Goal: Information Seeking & Learning: Learn about a topic

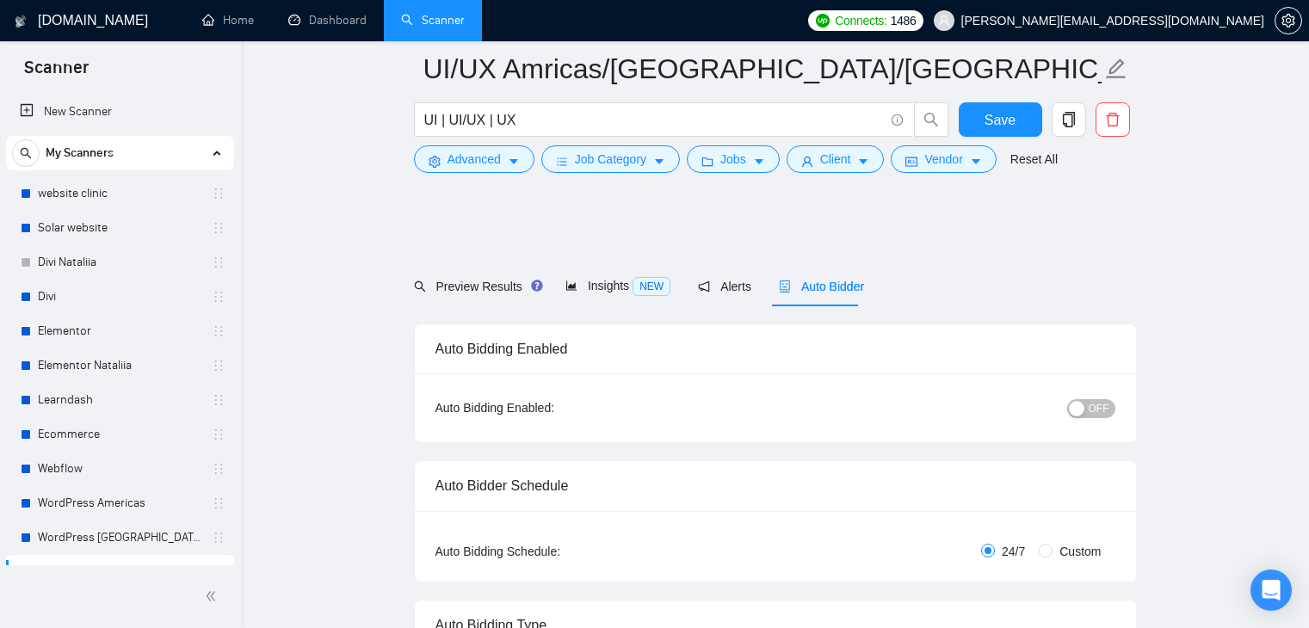
scroll to position [1980, 0]
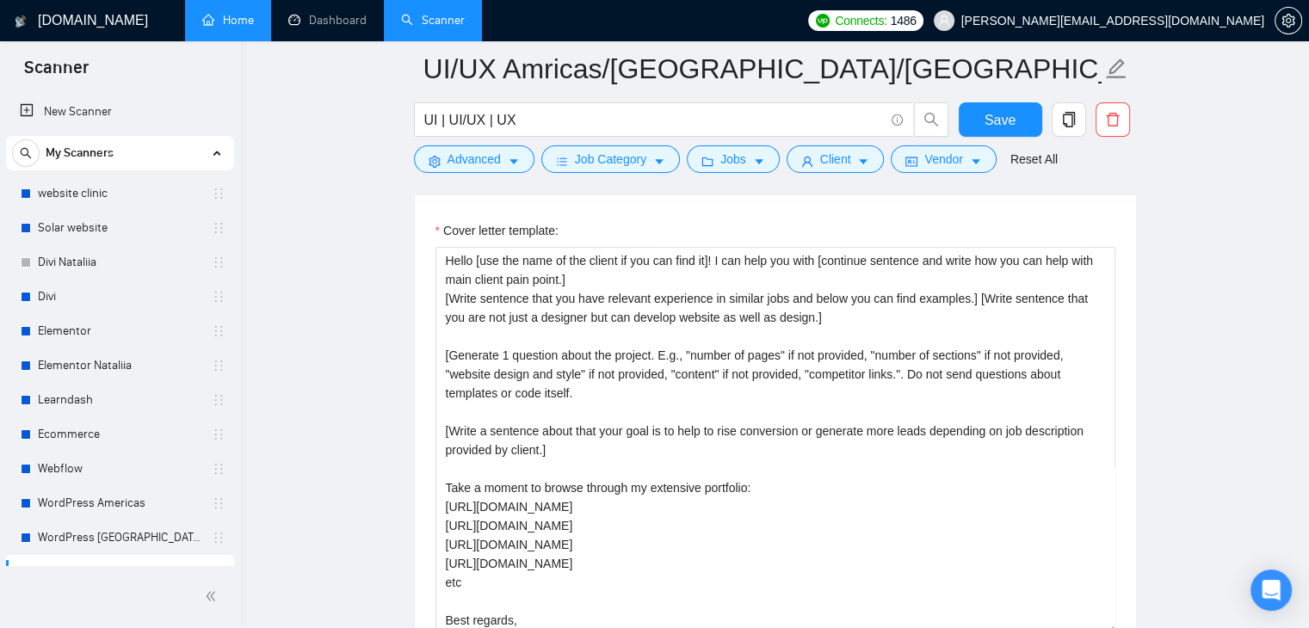
click at [239, 19] on link "Home" at bounding box center [228, 20] width 52 height 15
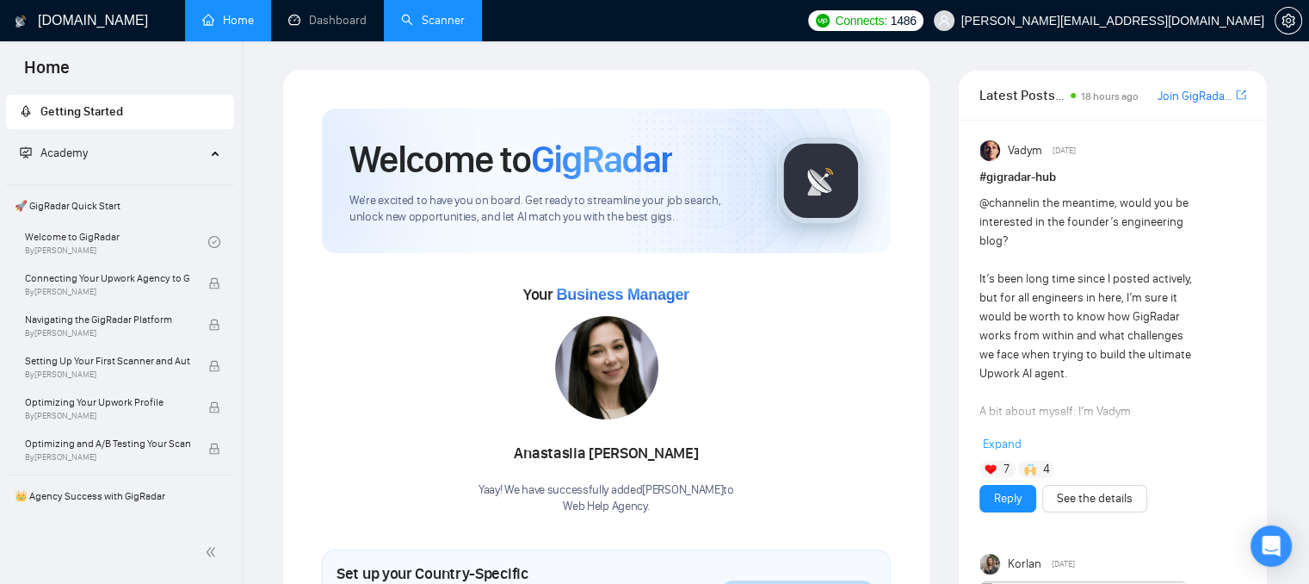
click at [426, 28] on link "Scanner" at bounding box center [433, 20] width 64 height 15
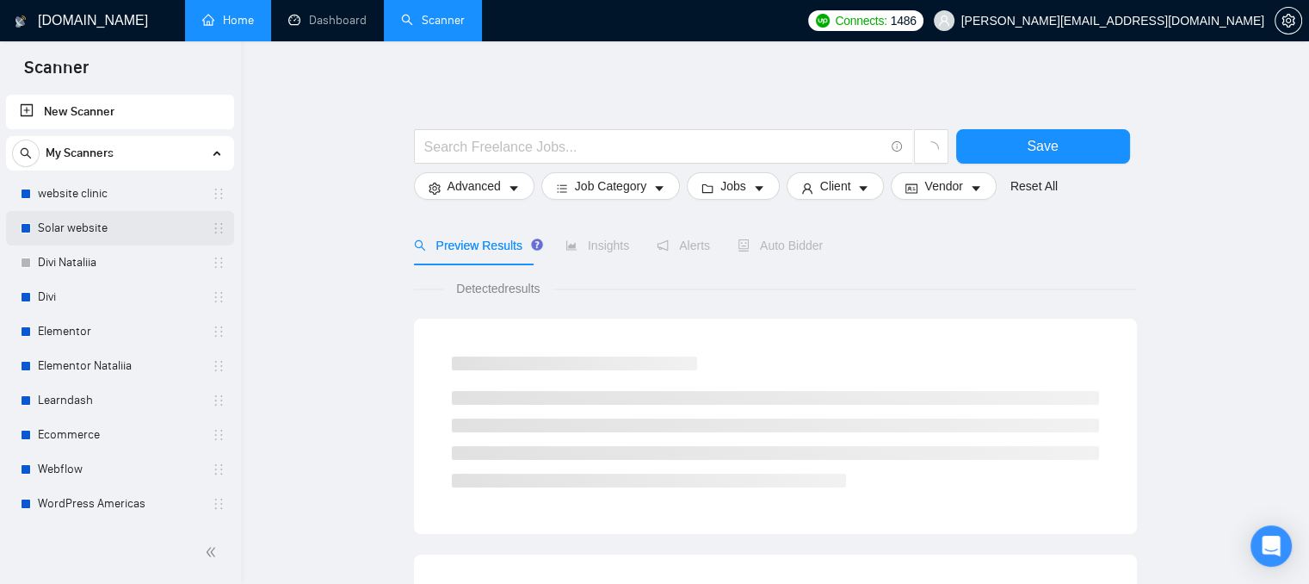
click at [163, 218] on link "Solar website" at bounding box center [120, 228] width 164 height 34
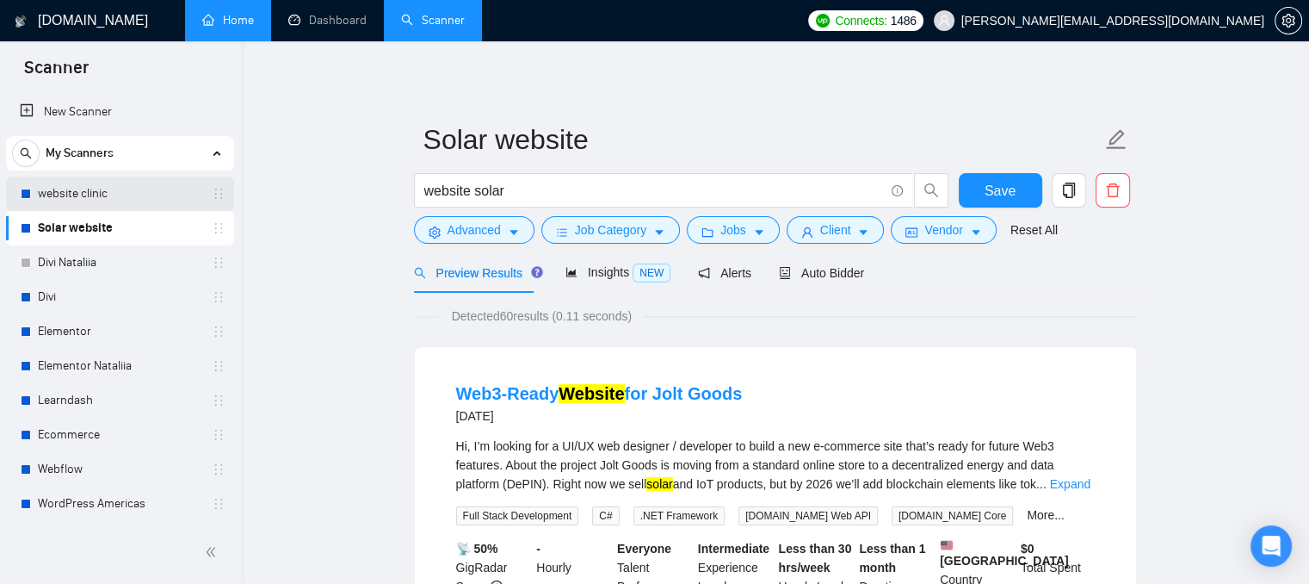
click at [127, 184] on link "website clinic" at bounding box center [120, 193] width 164 height 34
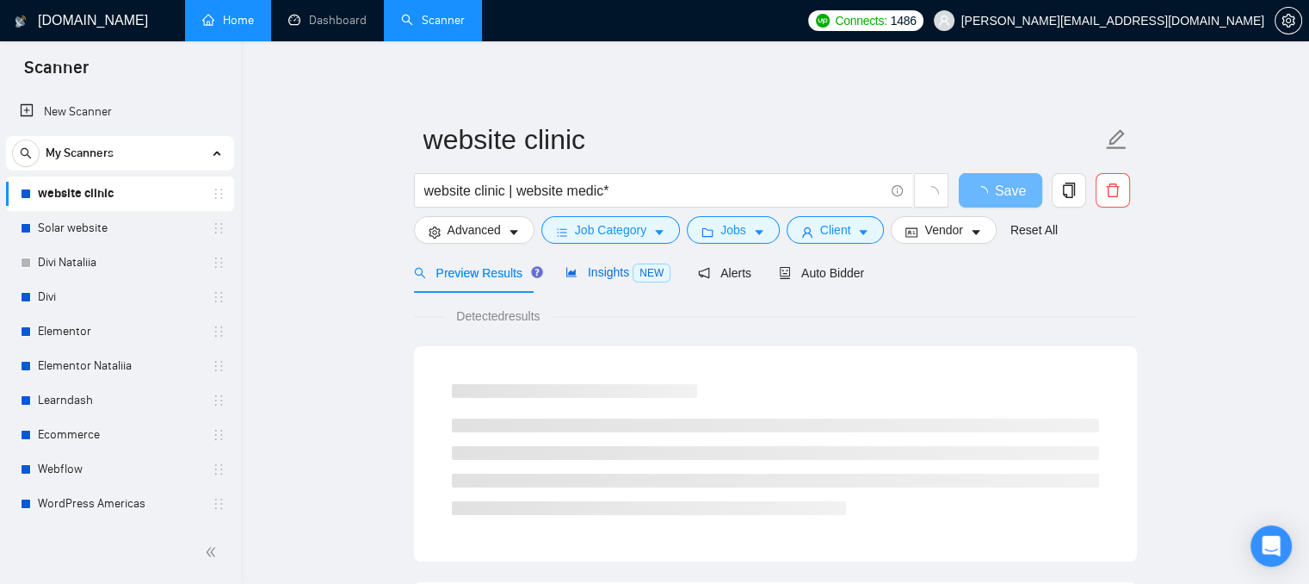
click at [599, 272] on span "Insights NEW" at bounding box center [617, 272] width 105 height 14
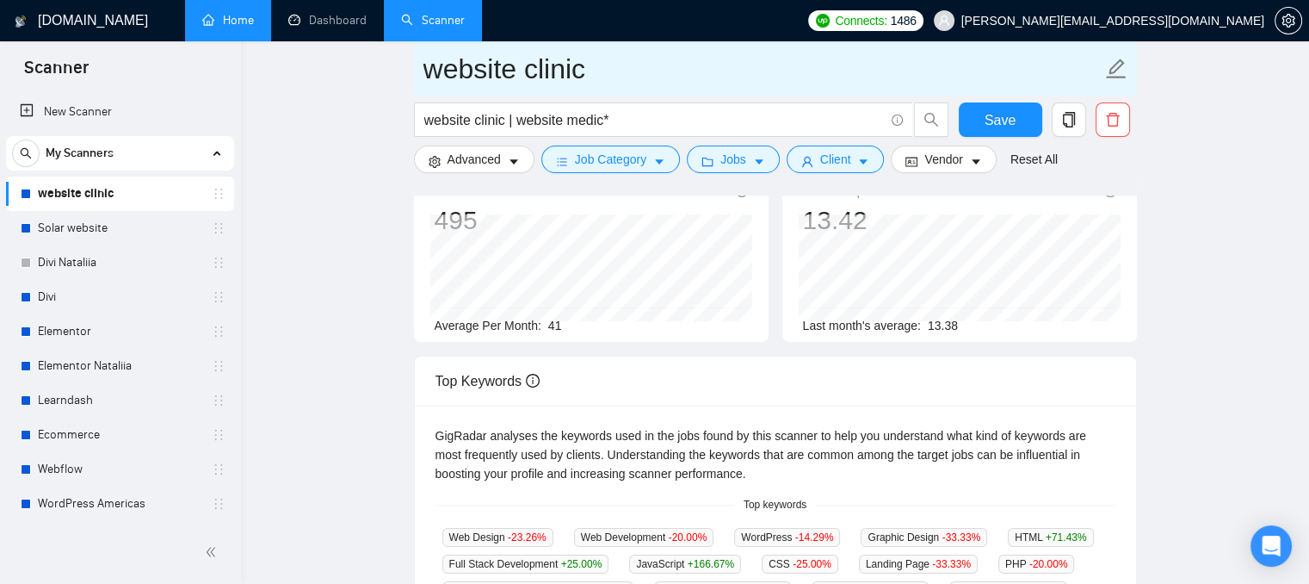
scroll to position [86, 0]
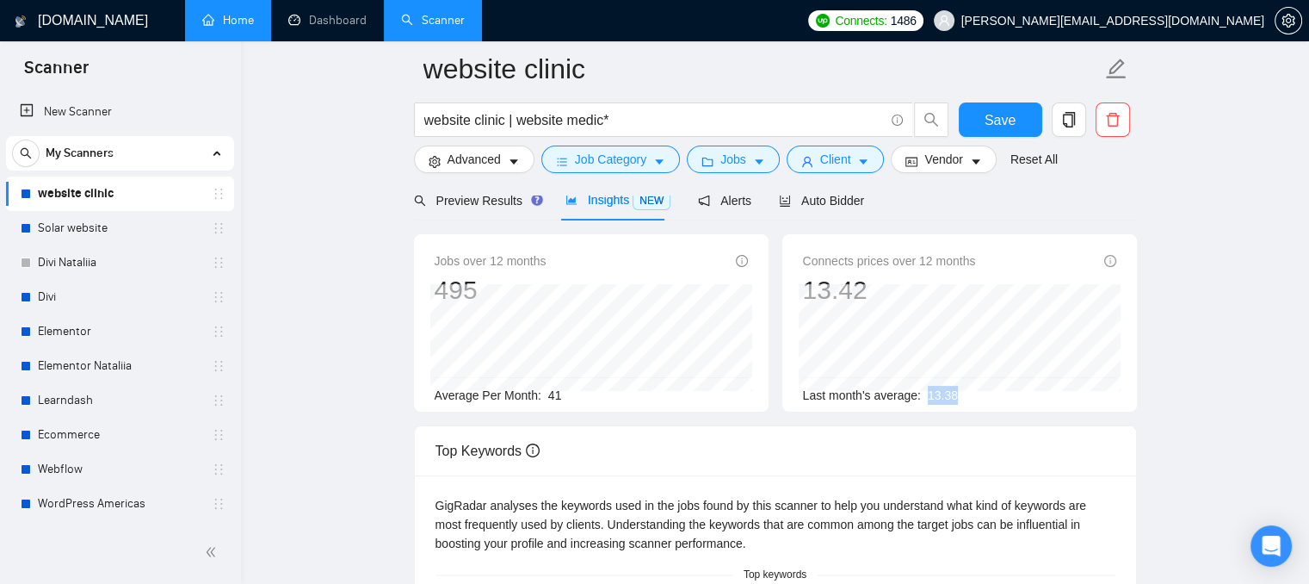
drag, startPoint x: 954, startPoint y: 395, endPoint x: 925, endPoint y: 399, distance: 28.6
click at [925, 399] on div "Last month's average: 13.38" at bounding box center [959, 395] width 313 height 19
click at [777, 272] on div "Connects prices over 12 months 13.42 [DATE] 12.58 Last month's average: 13.38" at bounding box center [960, 322] width 368 height 177
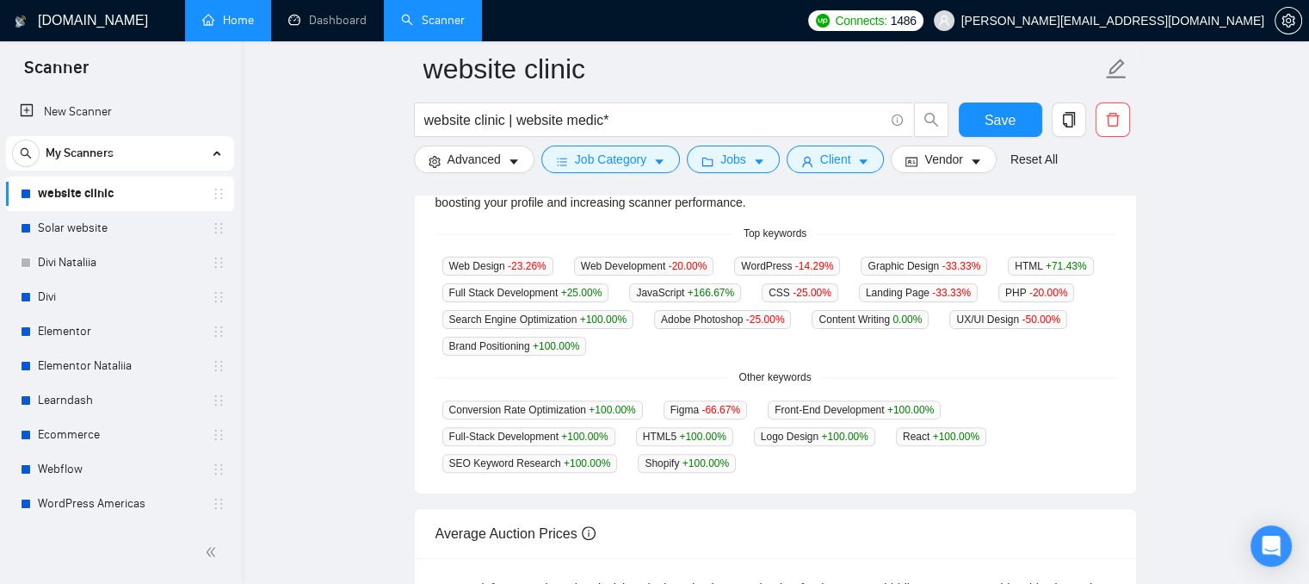
scroll to position [430, 0]
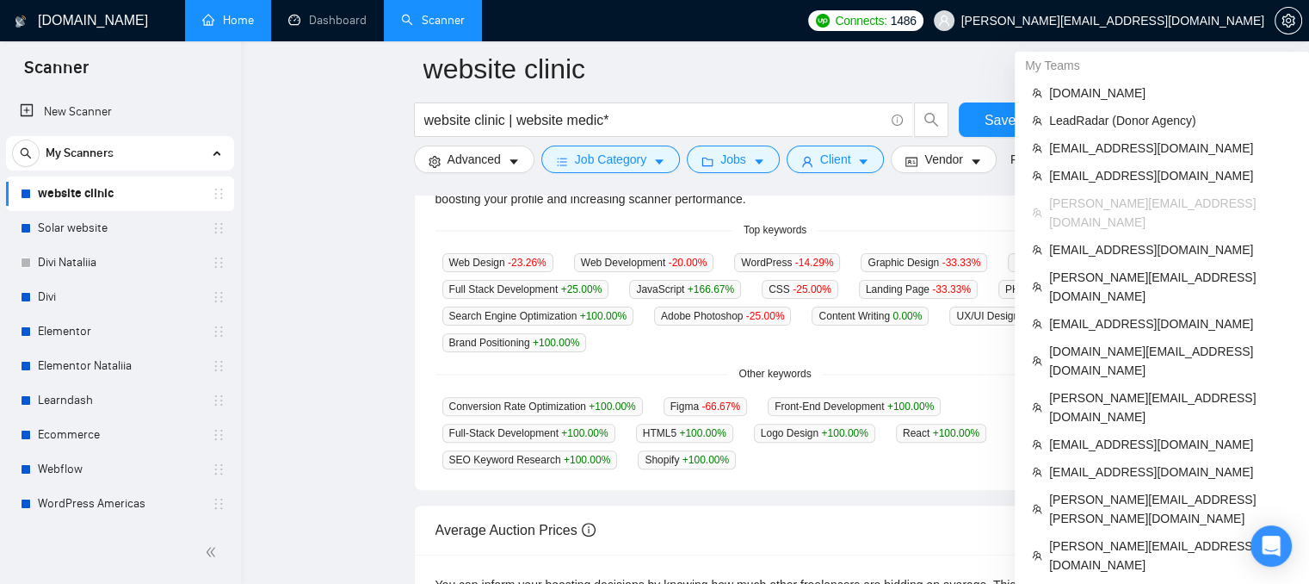
click at [1112, 21] on span "[PERSON_NAME][EMAIL_ADDRESS][DOMAIN_NAME]" at bounding box center [1112, 21] width 303 height 0
click at [1060, 124] on span "LeadRadar (Donor Agency)" at bounding box center [1170, 120] width 243 height 19
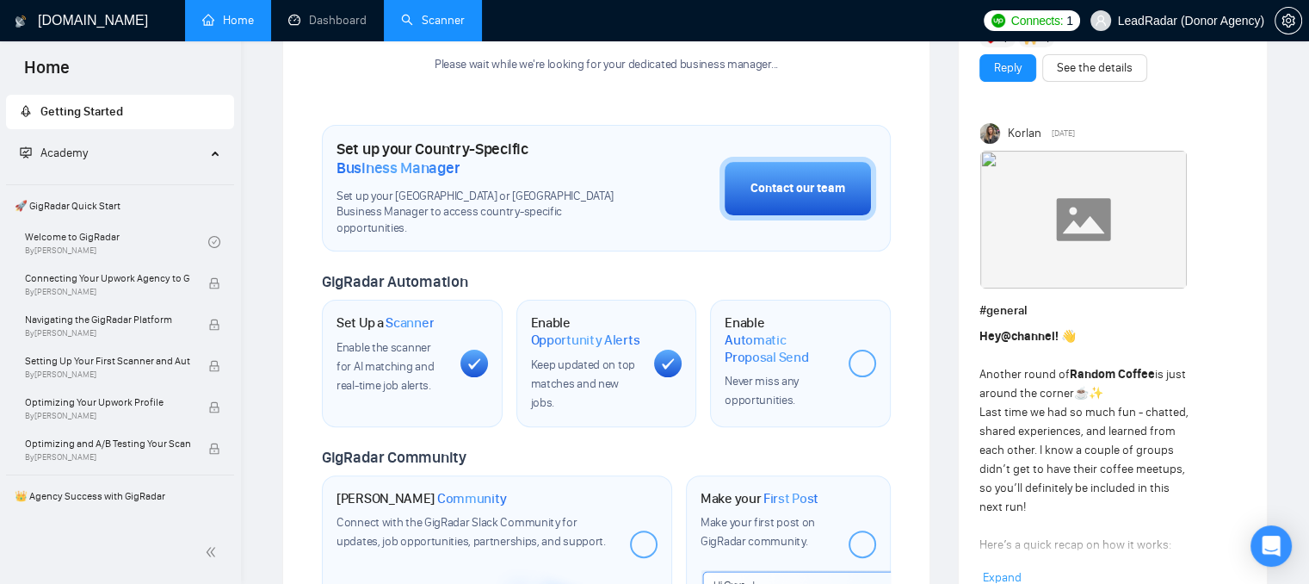
click at [429, 25] on link "Scanner" at bounding box center [433, 20] width 64 height 15
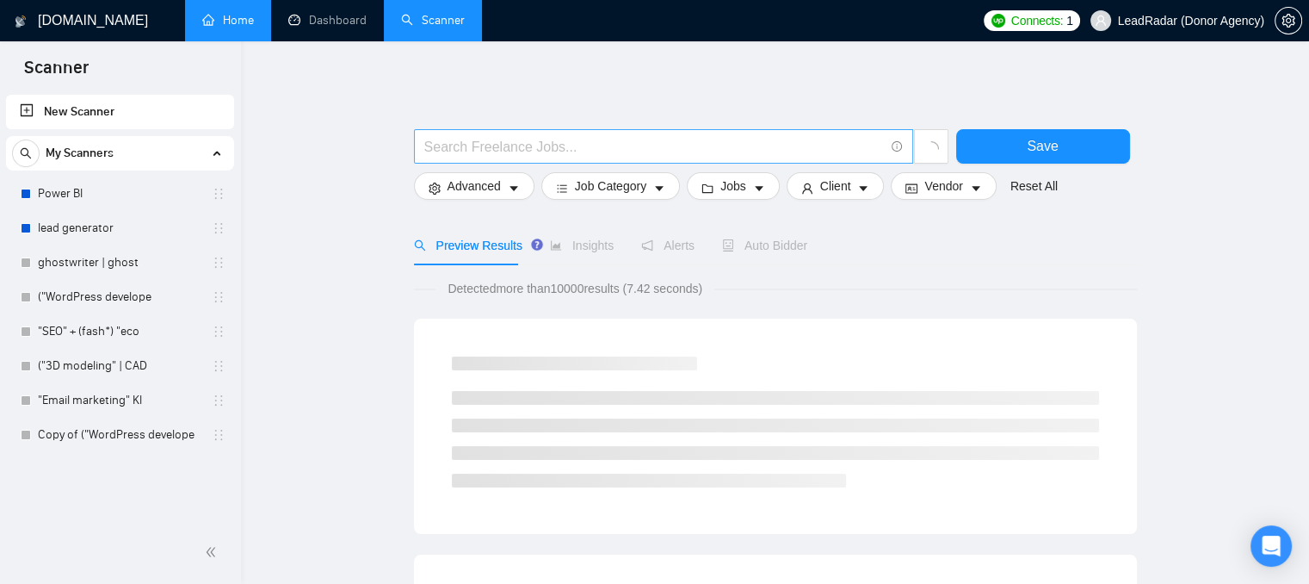
click at [459, 145] on input "text" at bounding box center [654, 147] width 460 height 22
type input "(bookkeeping) | account*"
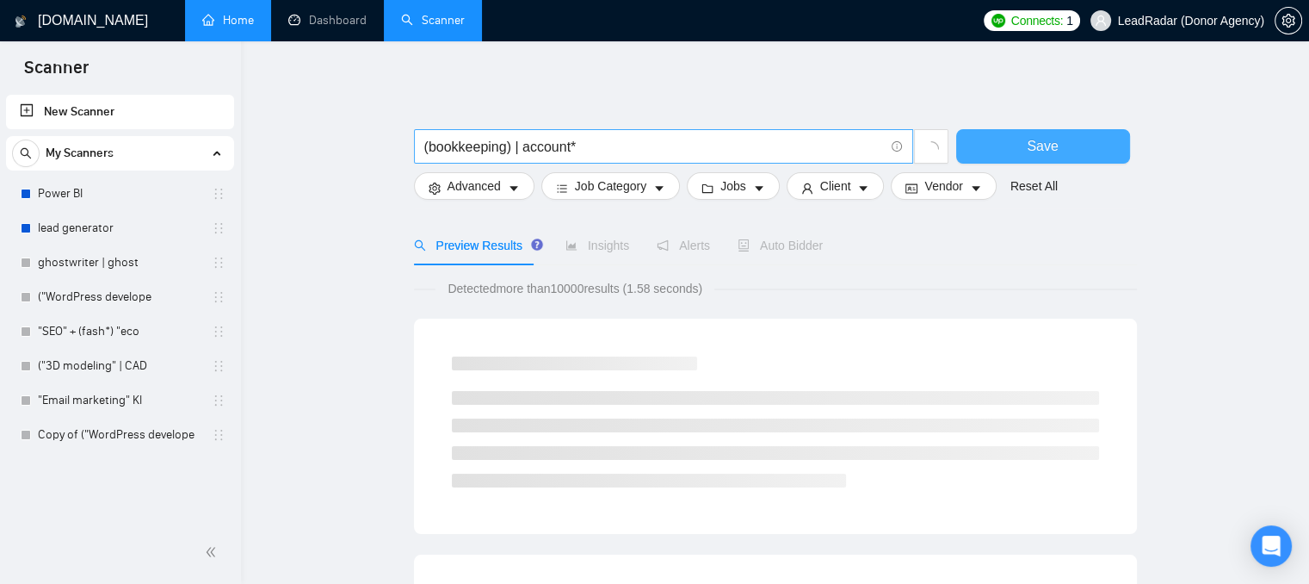
drag, startPoint x: 998, startPoint y: 143, endPoint x: 699, endPoint y: 152, distance: 298.8
click at [998, 143] on button "Save" at bounding box center [1043, 146] width 174 height 34
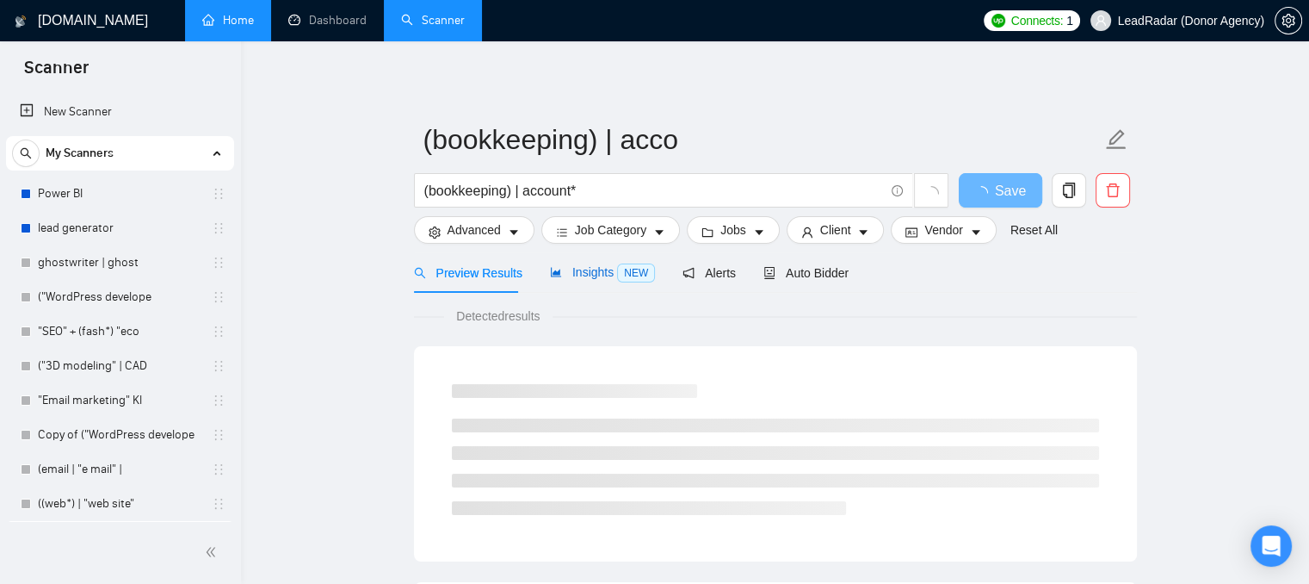
click at [583, 269] on span "Insights NEW" at bounding box center [602, 272] width 105 height 14
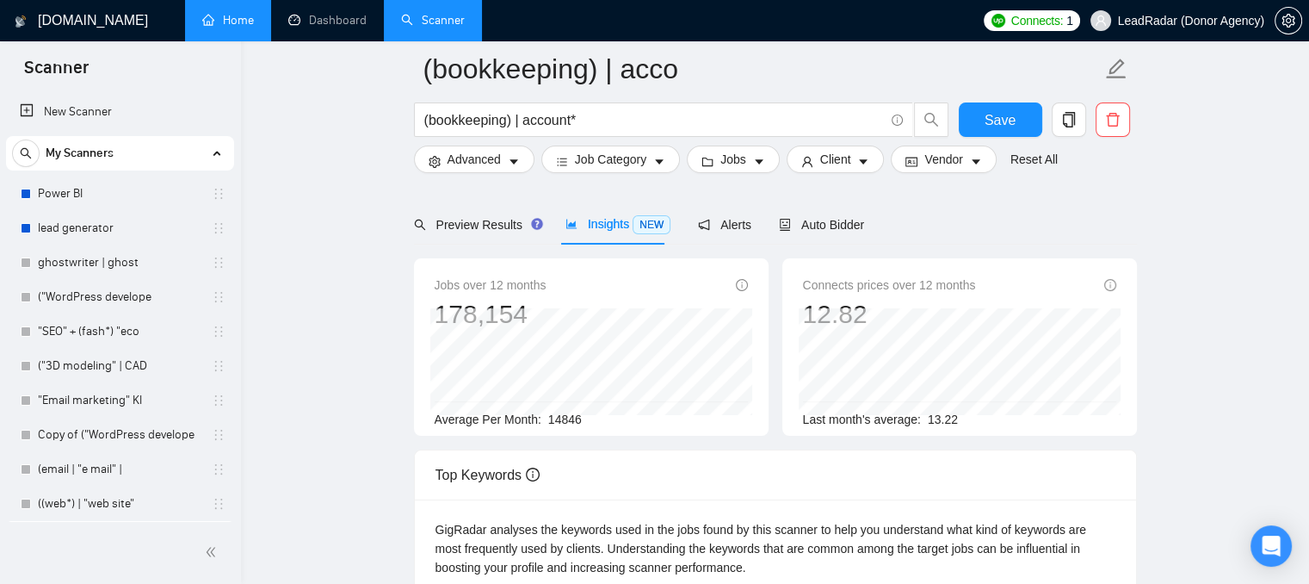
scroll to position [86, 0]
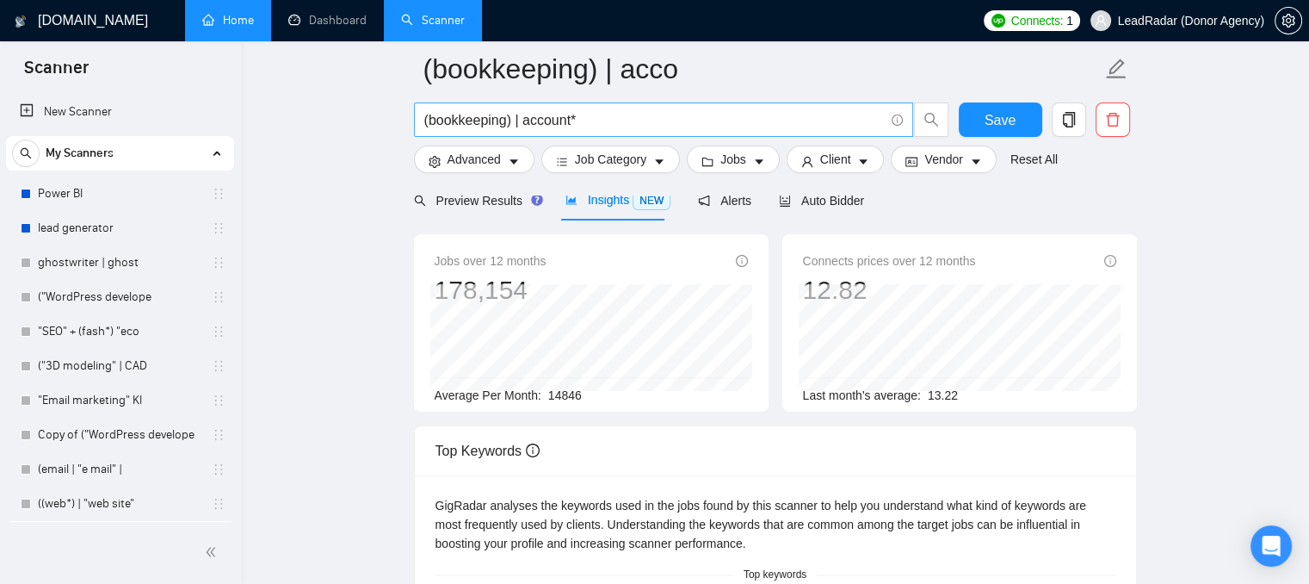
click at [572, 121] on input "(bookkeeping) | account*" at bounding box center [654, 120] width 460 height 22
click at [569, 120] on input "(bookkeeping) | account*" at bounding box center [654, 120] width 460 height 22
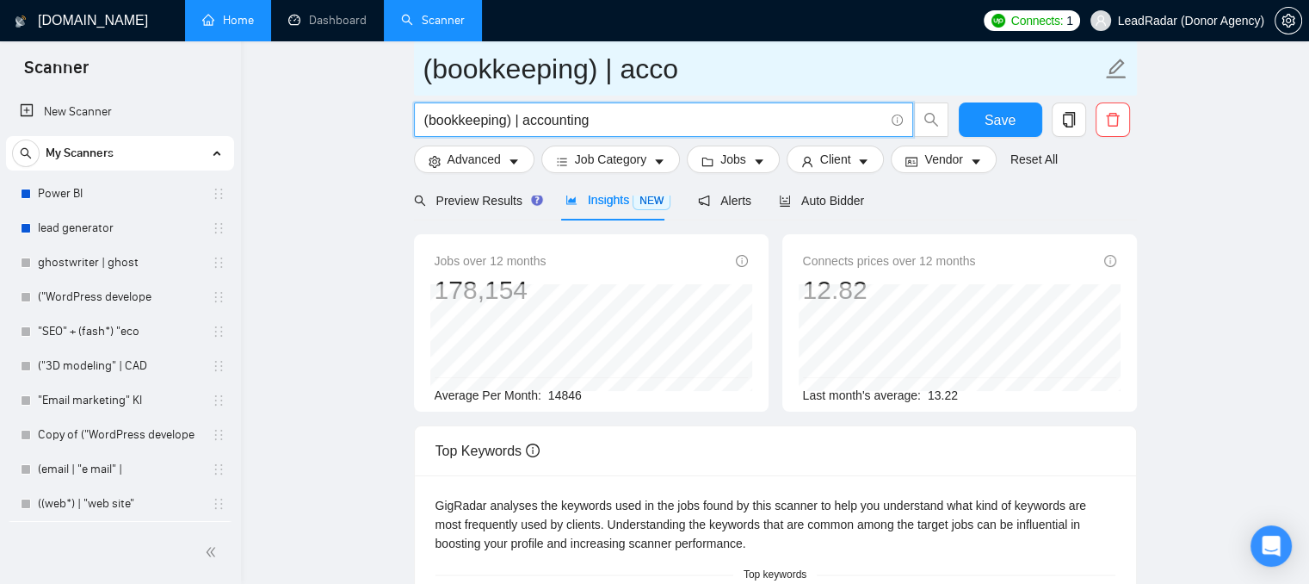
type input "(bookkeeping) | accounting"
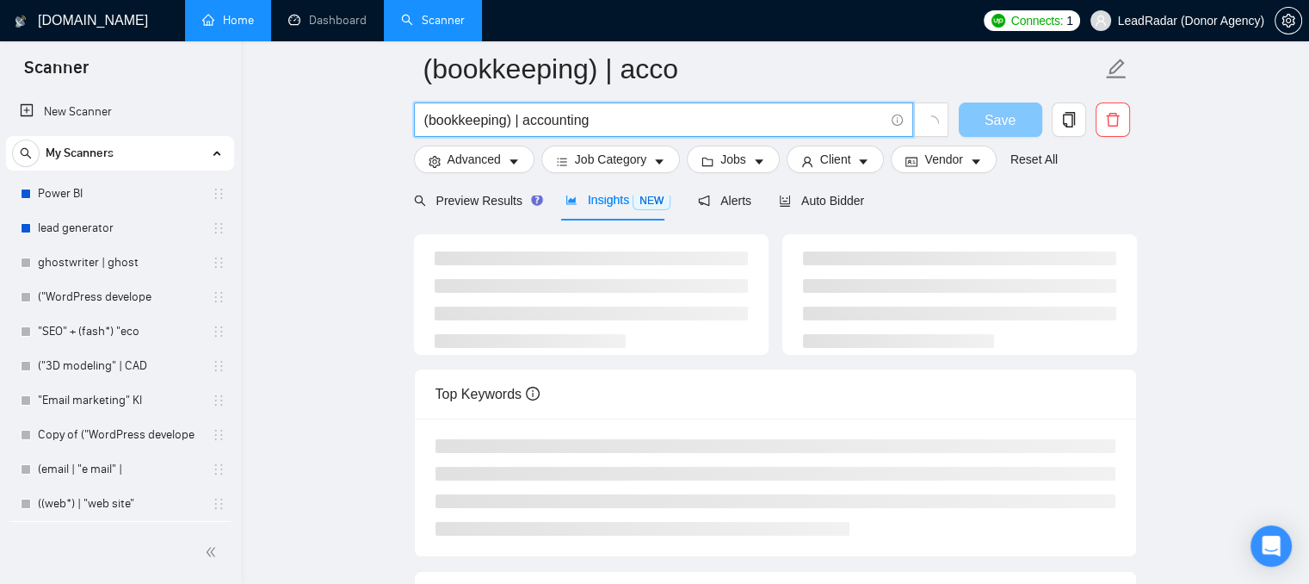
click at [998, 119] on button "Save" at bounding box center [1000, 119] width 83 height 34
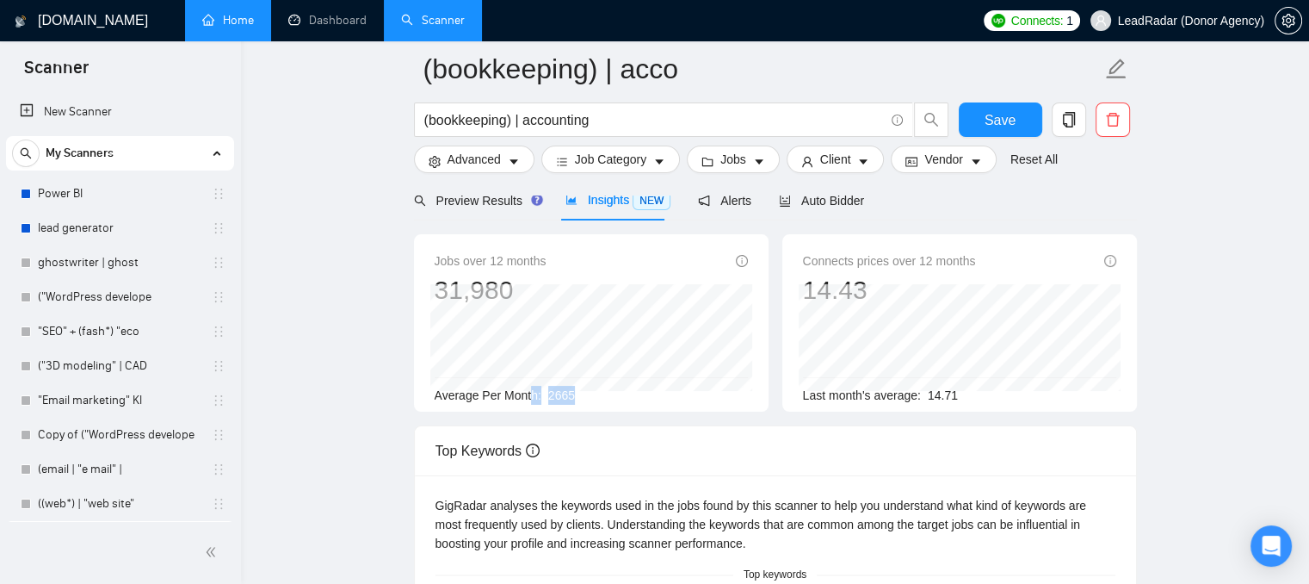
drag, startPoint x: 588, startPoint y: 393, endPoint x: 531, endPoint y: 404, distance: 57.7
click at [531, 404] on div "Average Per Month: 2665" at bounding box center [591, 395] width 313 height 19
click at [839, 167] on span "Client" at bounding box center [835, 159] width 31 height 19
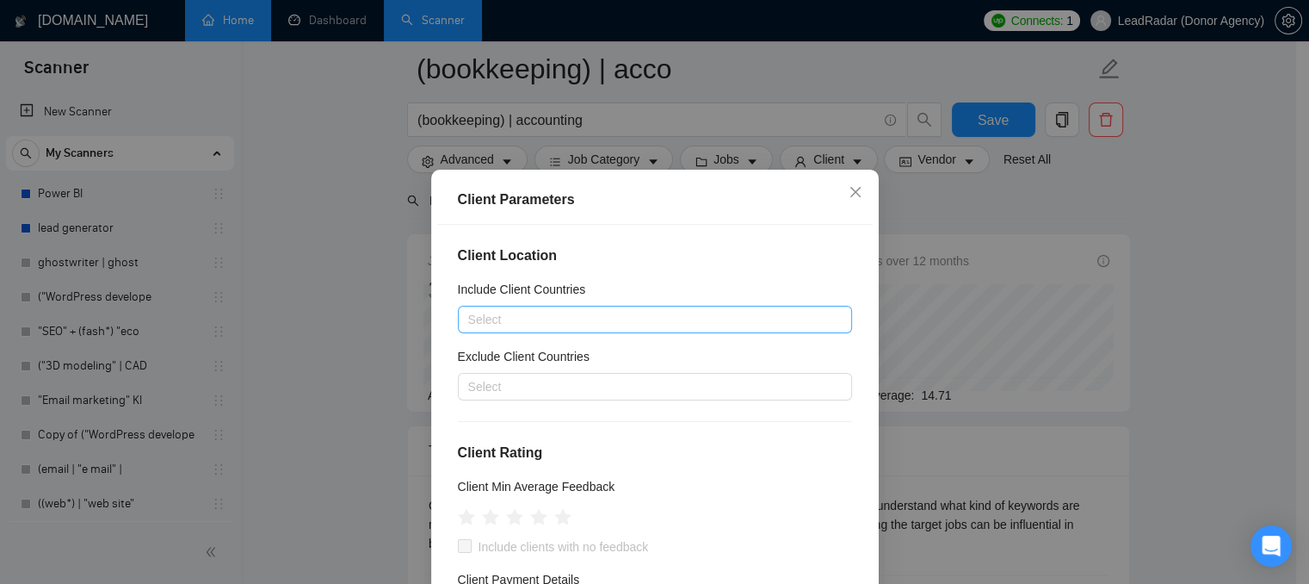
click at [510, 325] on div at bounding box center [646, 319] width 368 height 21
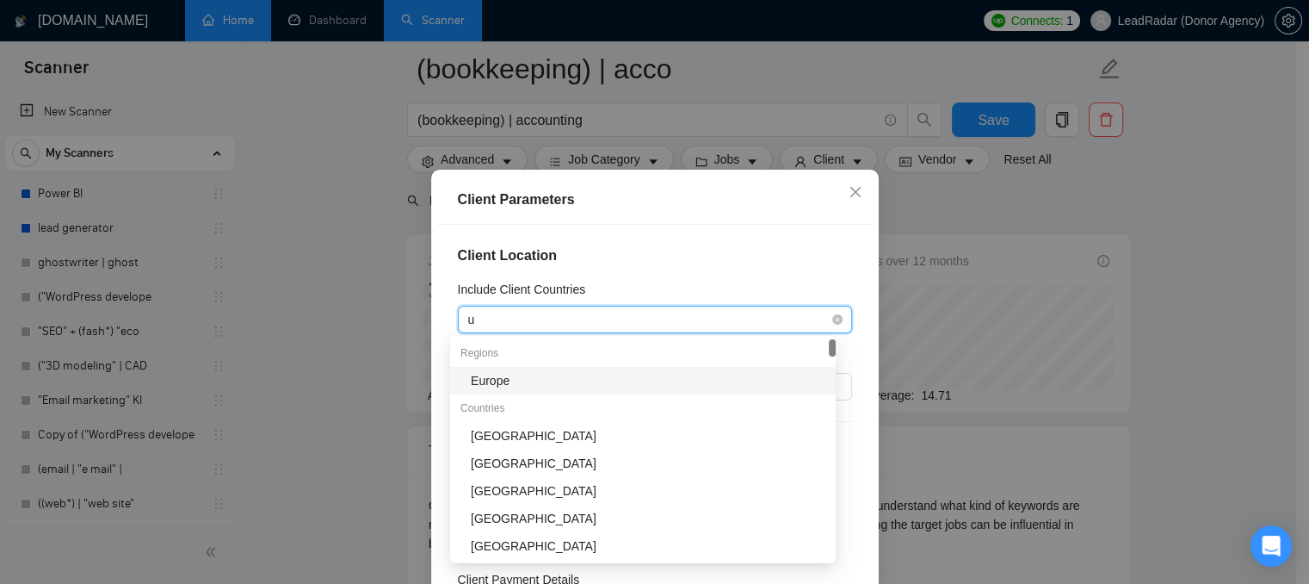
type input "un"
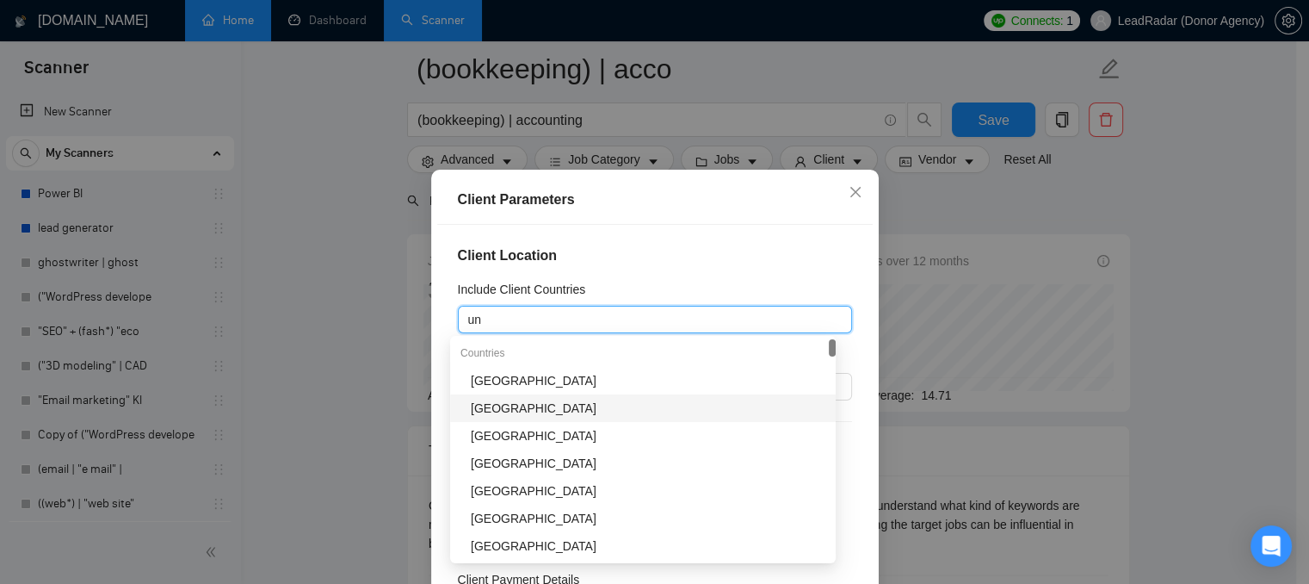
click at [499, 409] on div "[GEOGRAPHIC_DATA]" at bounding box center [648, 408] width 355 height 19
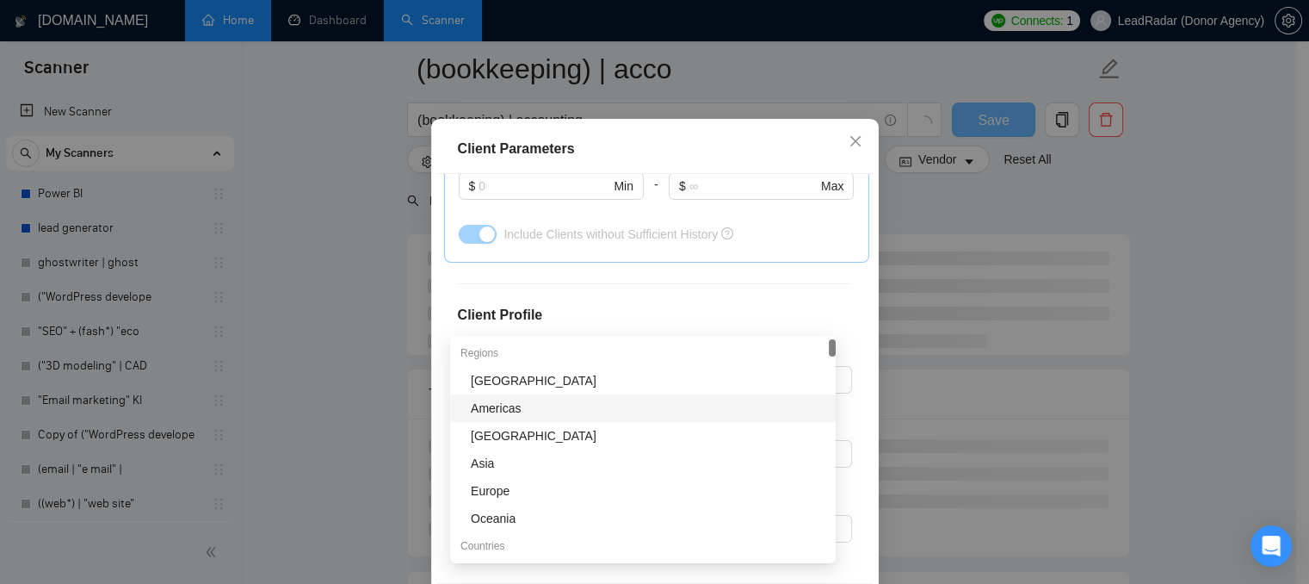
scroll to position [125, 0]
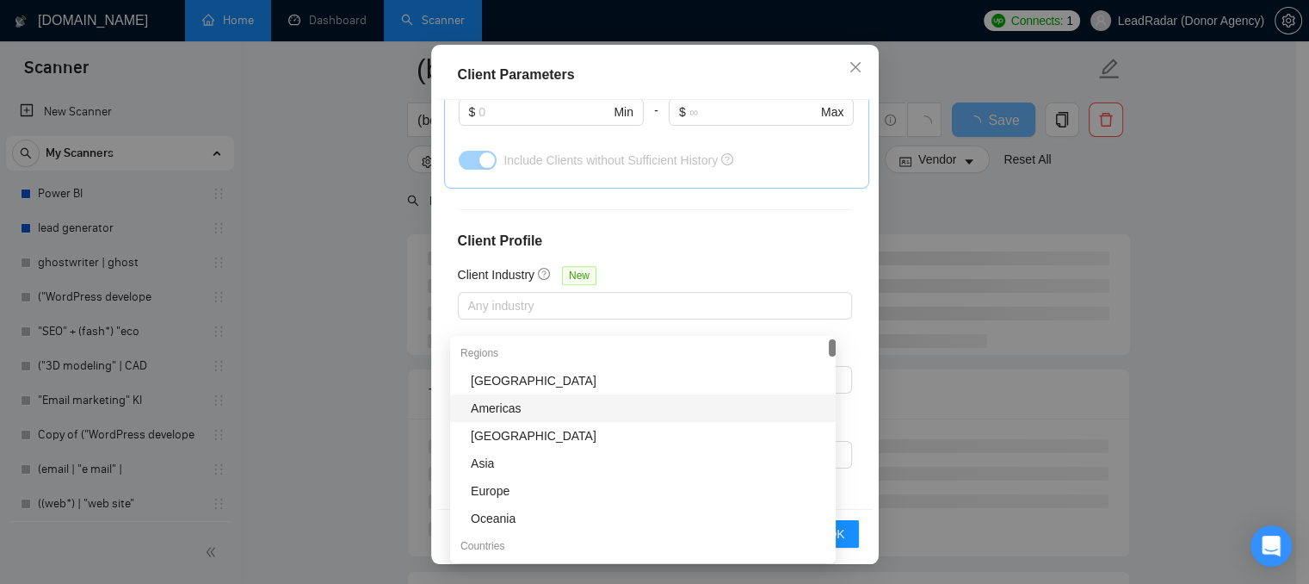
click at [844, 458] on div "Client Location Include Client Countries [GEOGRAPHIC_DATA] [GEOGRAPHIC_DATA] Ex…" at bounding box center [655, 304] width 436 height 409
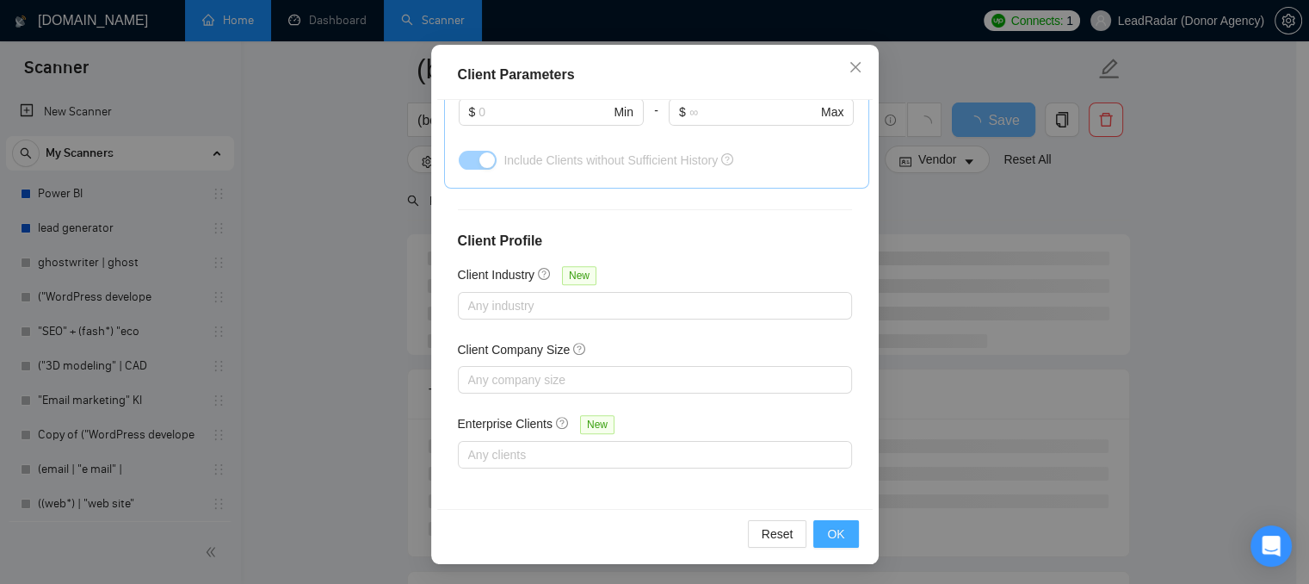
click at [827, 526] on span "OK" at bounding box center [835, 533] width 17 height 19
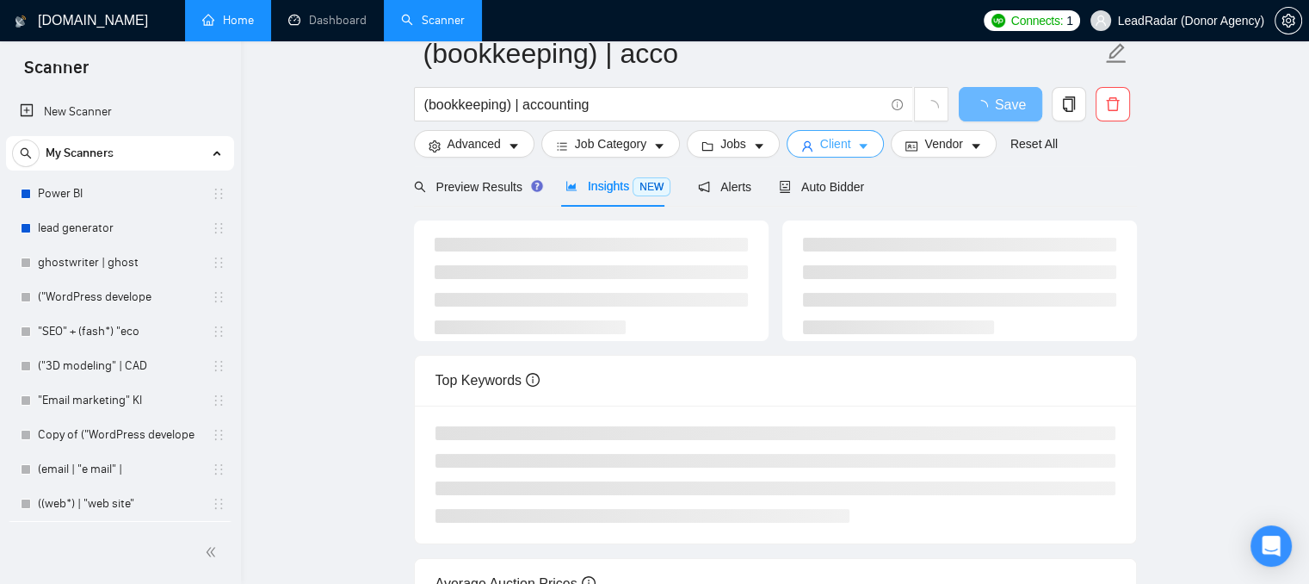
scroll to position [0, 0]
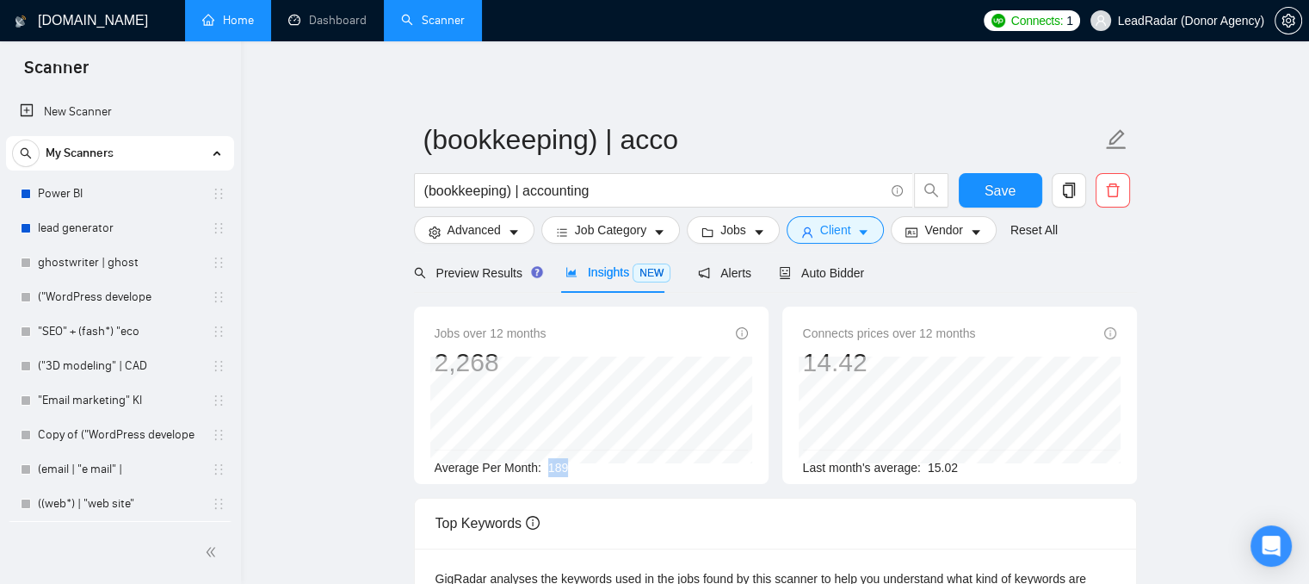
drag, startPoint x: 569, startPoint y: 471, endPoint x: 545, endPoint y: 467, distance: 24.5
click at [545, 467] on div "Average Per Month: 189" at bounding box center [591, 467] width 313 height 19
click at [776, 412] on div "Connects prices over 12 months 14.42 Last month's average: 15.02" at bounding box center [960, 394] width 368 height 177
click at [954, 232] on span "Vendor" at bounding box center [943, 229] width 38 height 19
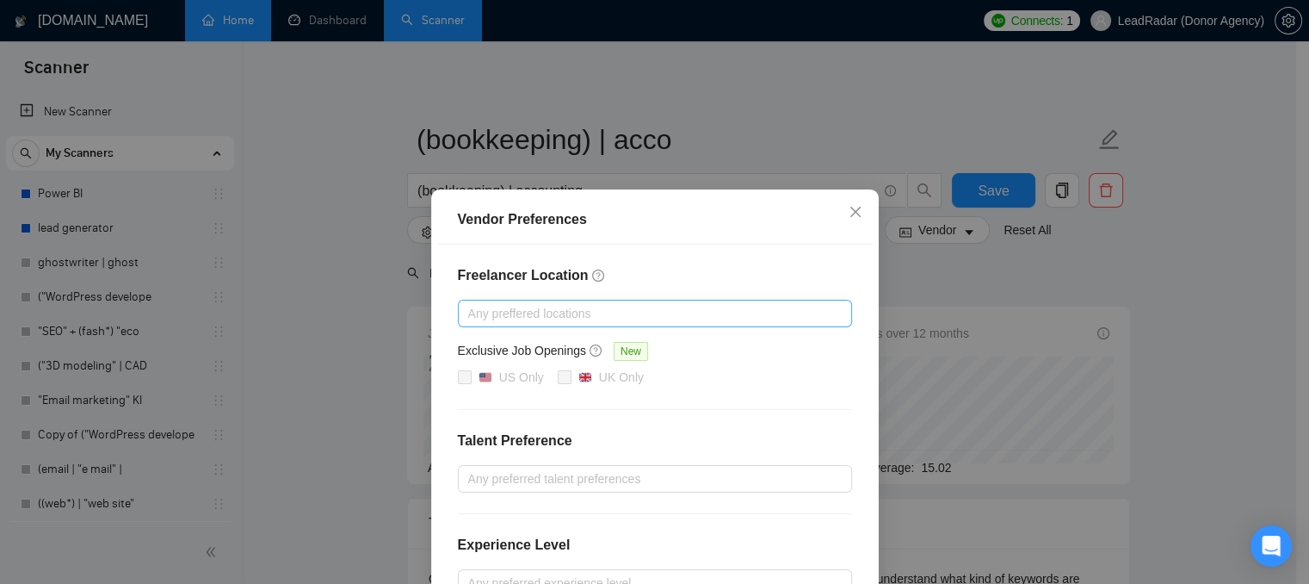
click at [553, 315] on div at bounding box center [646, 313] width 368 height 21
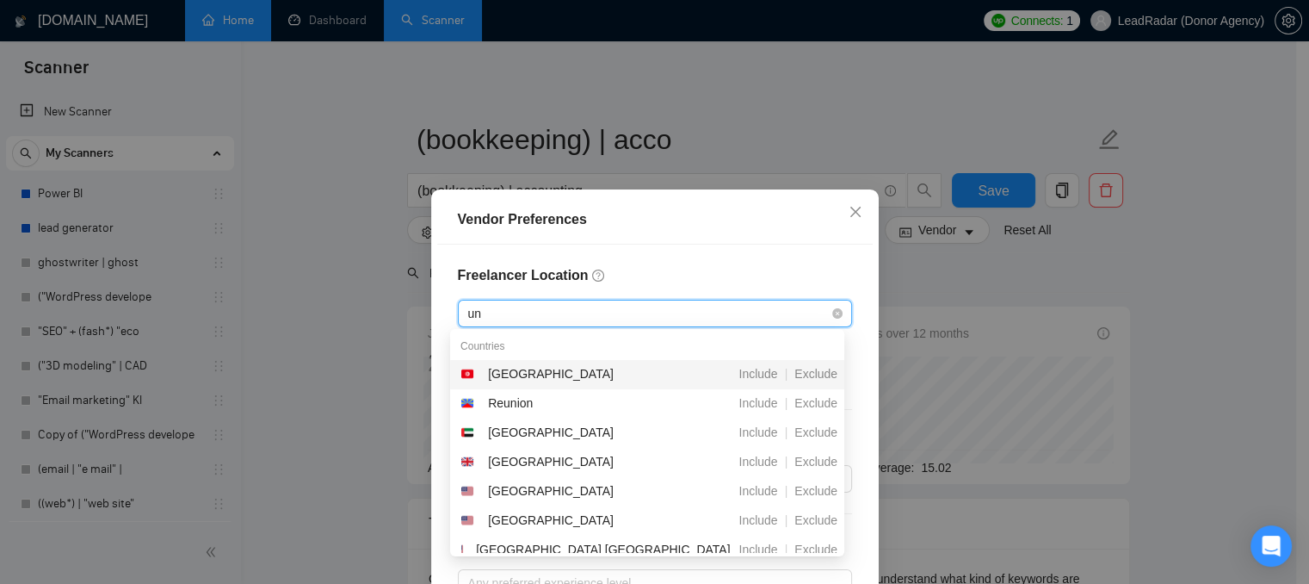
type input "uni"
click at [713, 279] on h4 "Freelancer Location" at bounding box center [655, 275] width 394 height 21
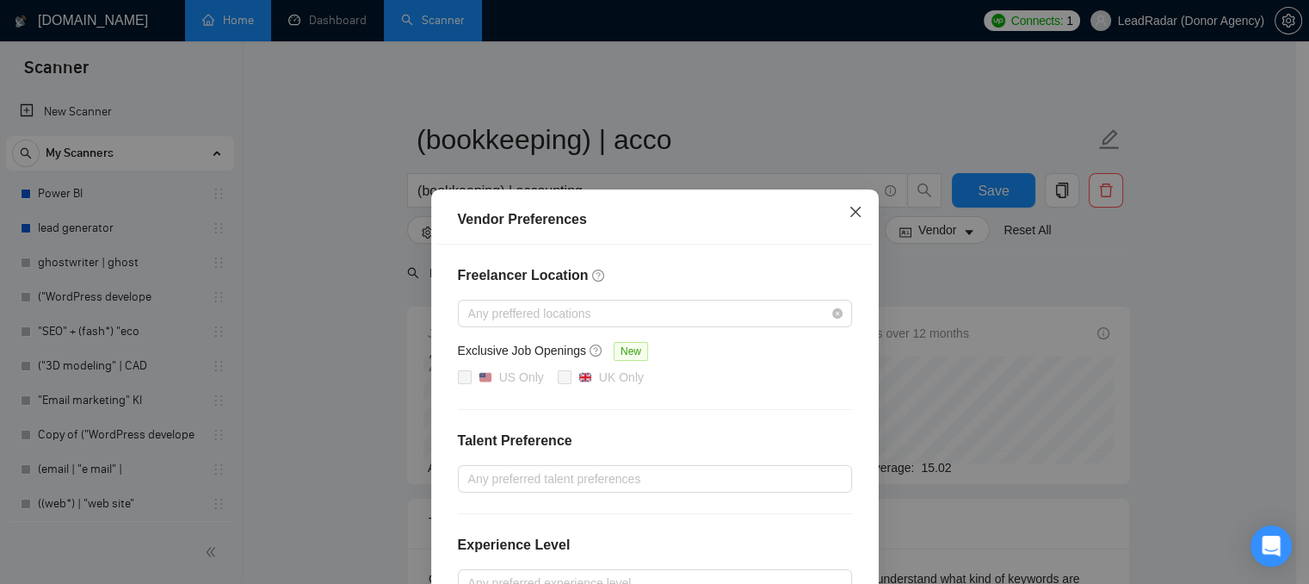
click at [849, 214] on icon "close" at bounding box center [856, 212] width 14 height 14
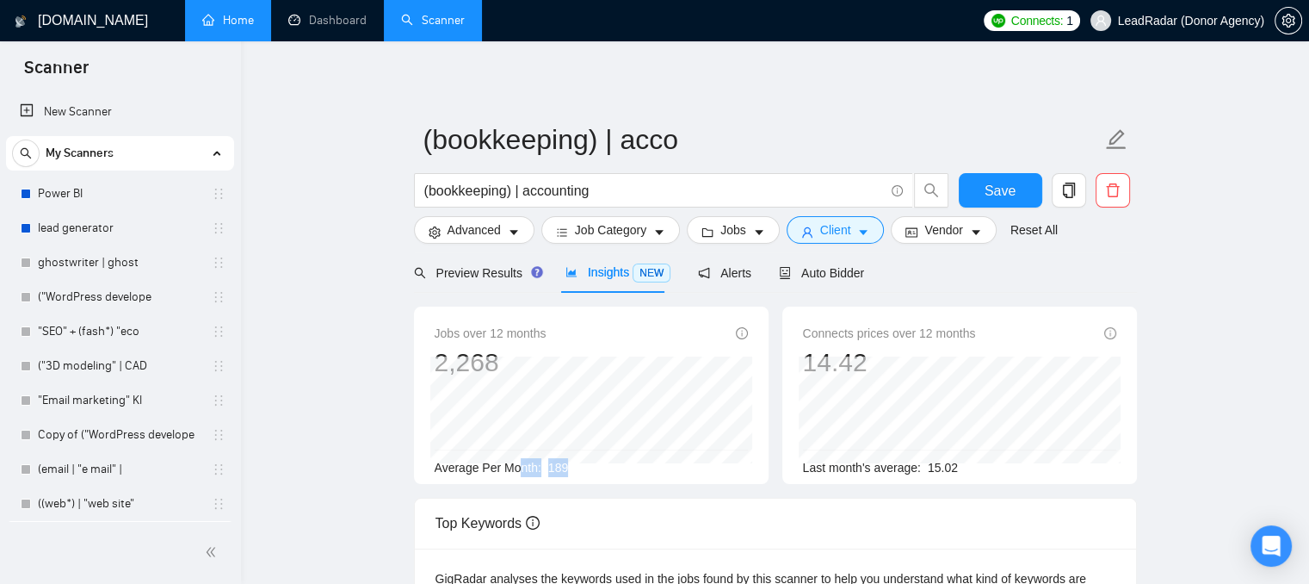
drag, startPoint x: 567, startPoint y: 470, endPoint x: 532, endPoint y: 488, distance: 39.6
click at [516, 480] on div "Jobs over 12 months 2,268 [DATE] 214 Average Per Month: 189" at bounding box center [591, 394] width 355 height 177
click at [579, 483] on div "Jobs over 12 months 2,268 [DATE] 214 Average Per Month: 189" at bounding box center [591, 394] width 355 height 177
click at [1141, 21] on span "LeadRadar (Donor Agency)" at bounding box center [1191, 21] width 146 height 0
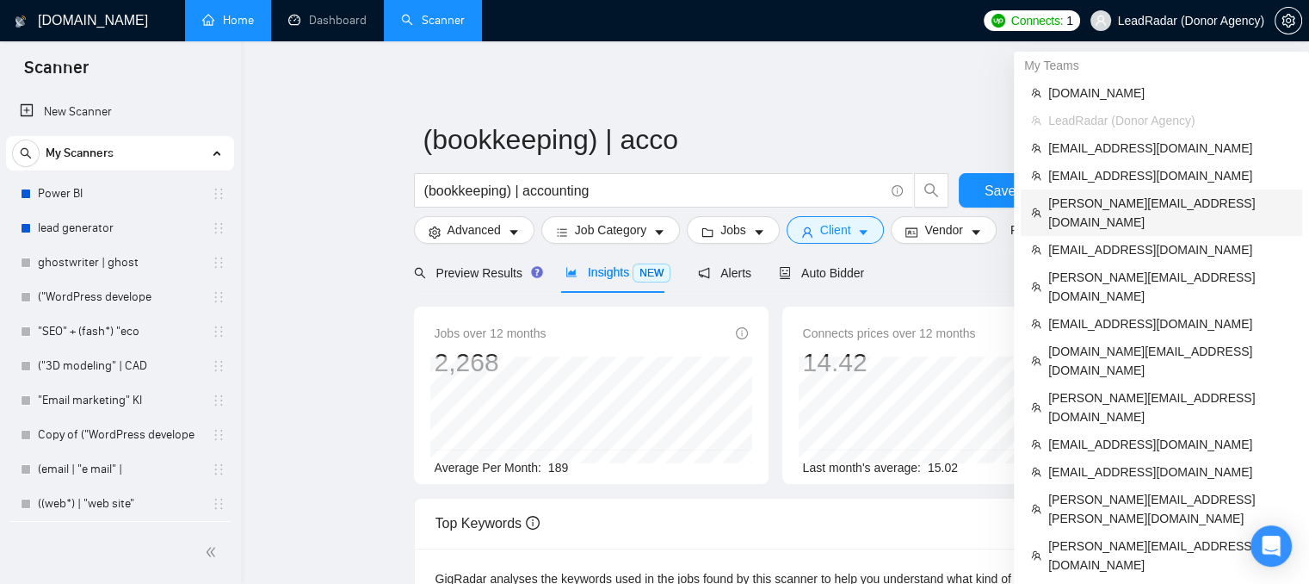
click at [1078, 205] on span "[PERSON_NAME][EMAIL_ADDRESS][DOMAIN_NAME]" at bounding box center [1170, 213] width 244 height 38
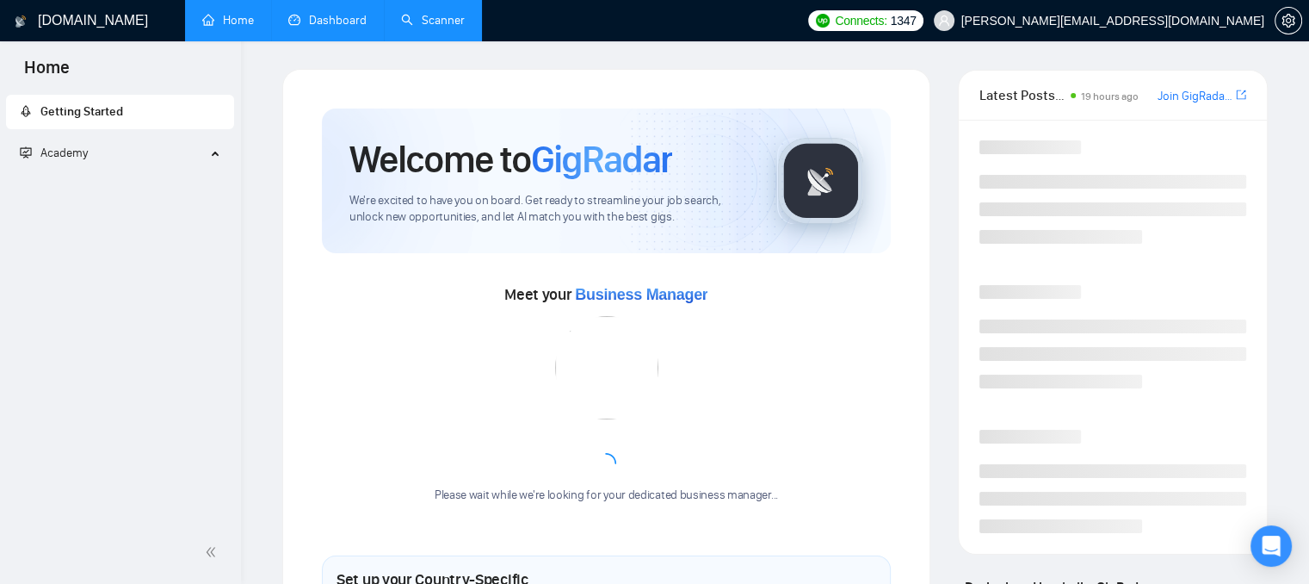
click at [325, 21] on link "Dashboard" at bounding box center [327, 20] width 78 height 15
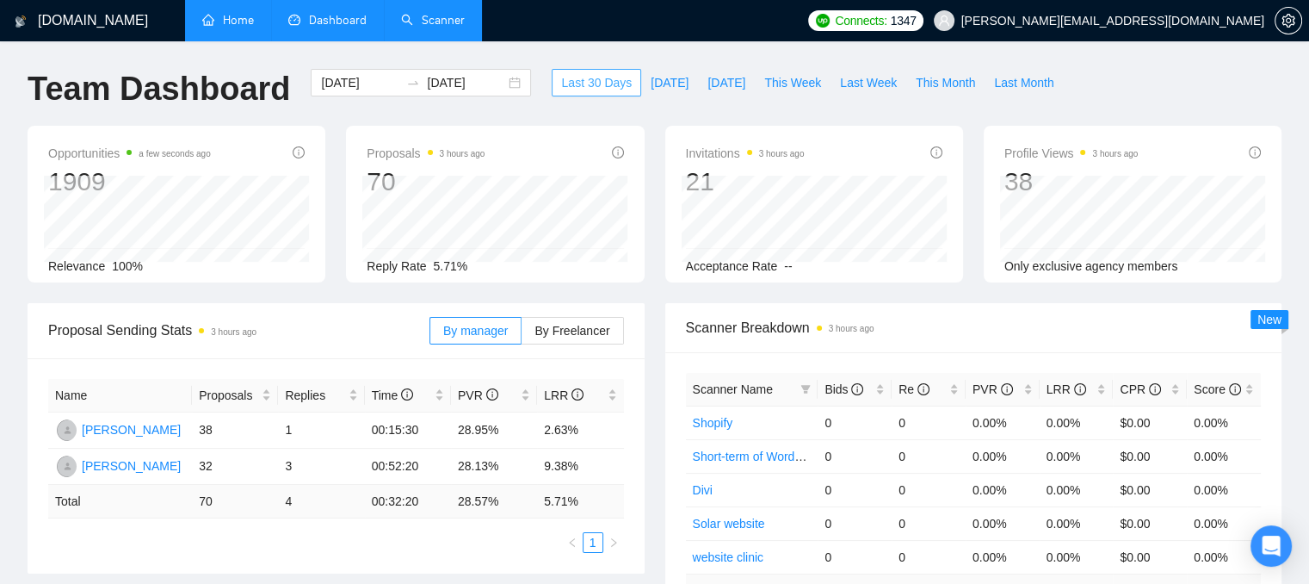
click at [562, 80] on span "Last 30 Days" at bounding box center [596, 82] width 71 height 19
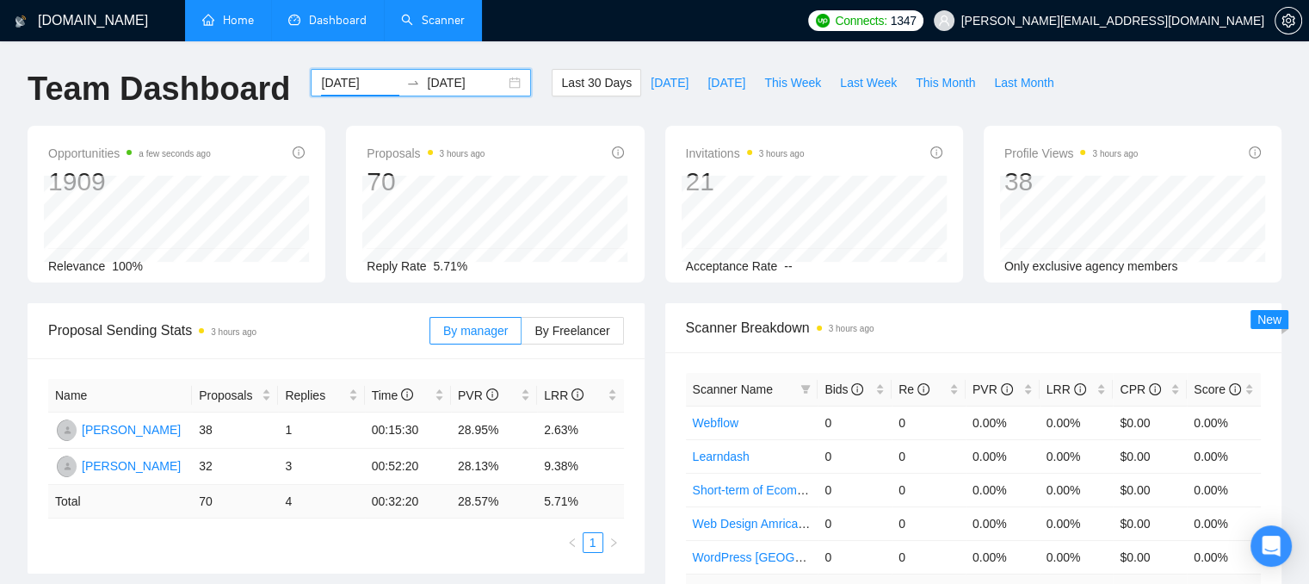
click at [368, 79] on input "[DATE]" at bounding box center [360, 82] width 78 height 19
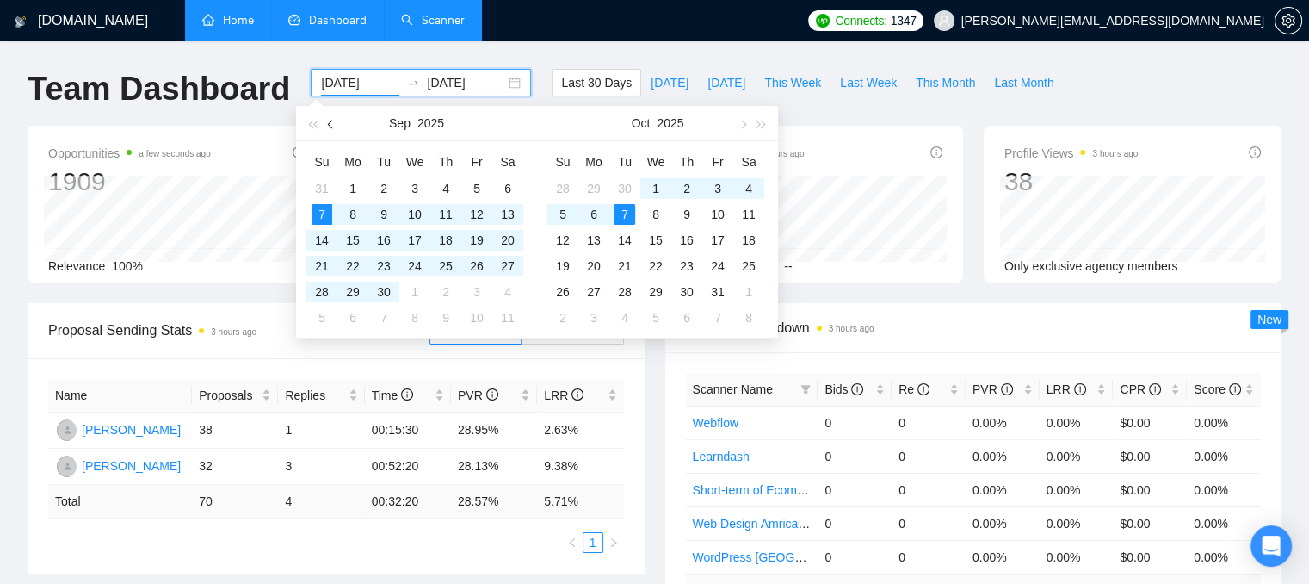
click at [329, 121] on button "button" at bounding box center [331, 123] width 19 height 34
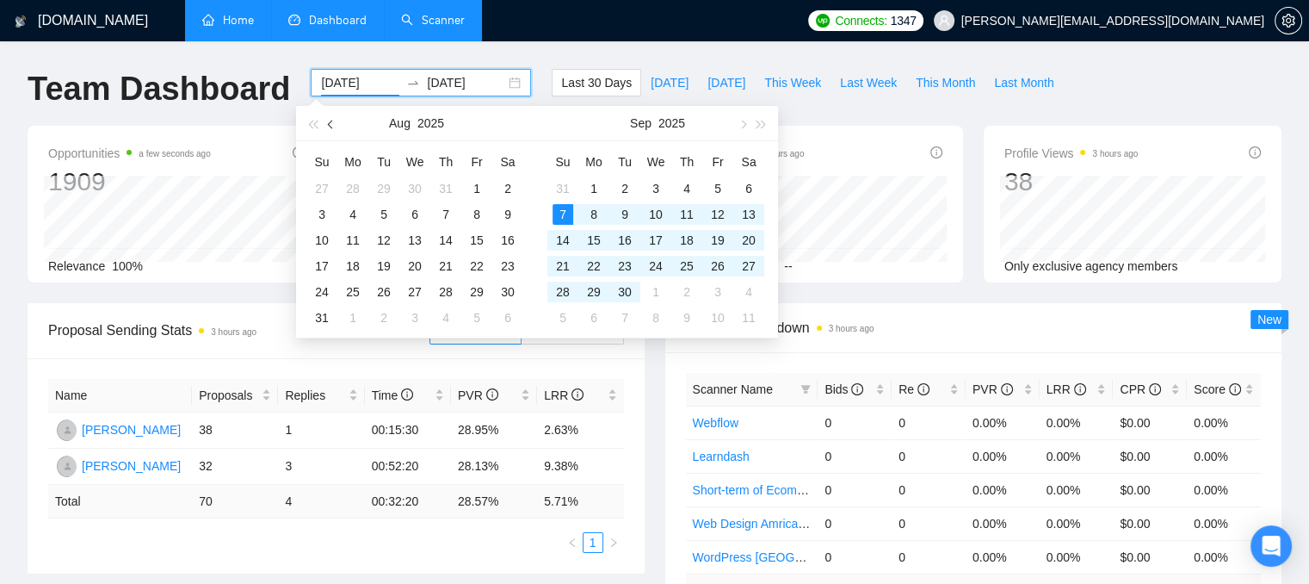
click at [329, 121] on button "button" at bounding box center [331, 123] width 19 height 34
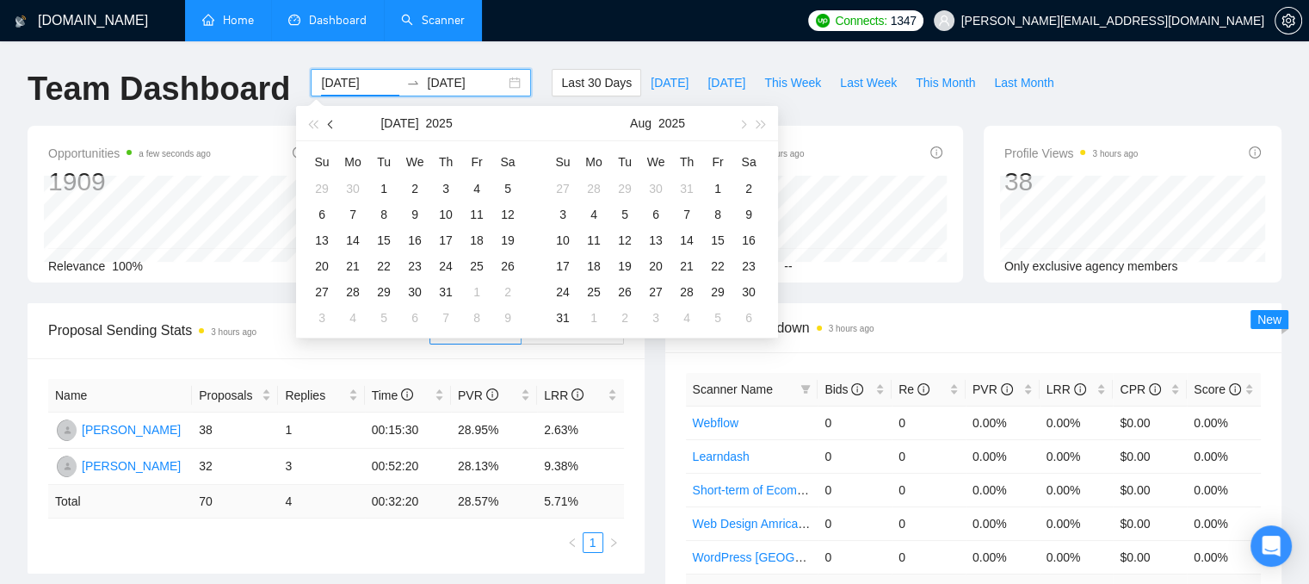
click at [329, 121] on button "button" at bounding box center [331, 123] width 19 height 34
type input "[DATE]"
click at [382, 191] on div "1" at bounding box center [384, 188] width 21 height 21
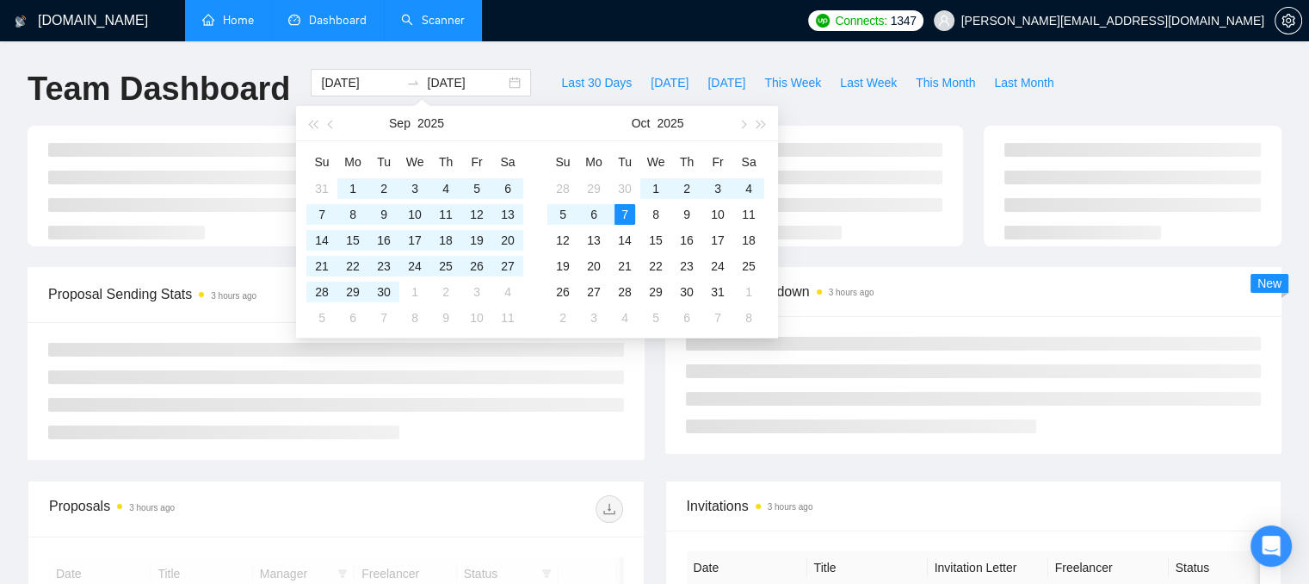
click at [971, 254] on div at bounding box center [654, 196] width 1275 height 141
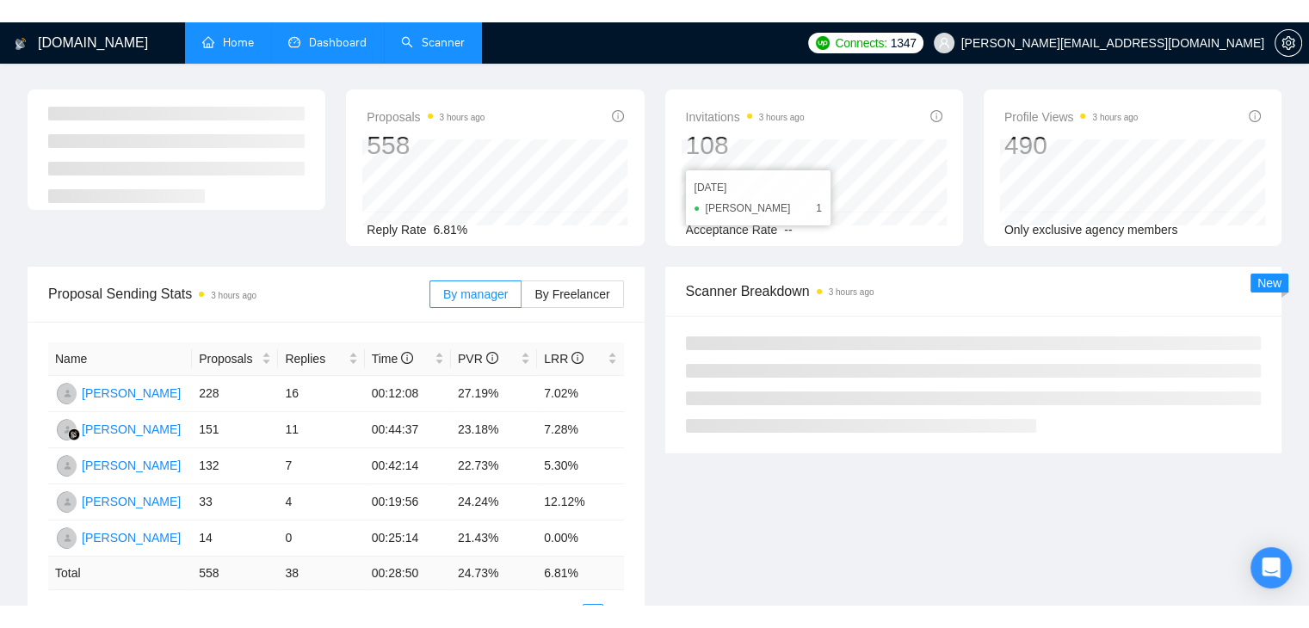
scroll to position [172, 0]
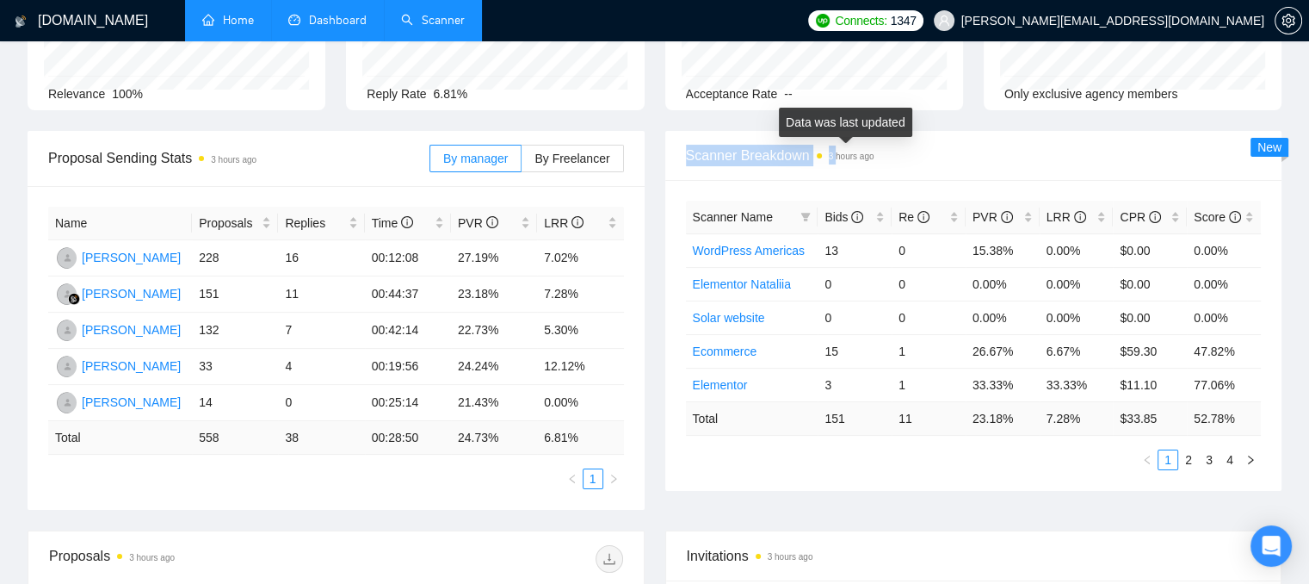
drag, startPoint x: 702, startPoint y: 156, endPoint x: 836, endPoint y: 158, distance: 133.4
click at [836, 158] on span "Scanner Breakdown 3 hours ago" at bounding box center [974, 156] width 576 height 22
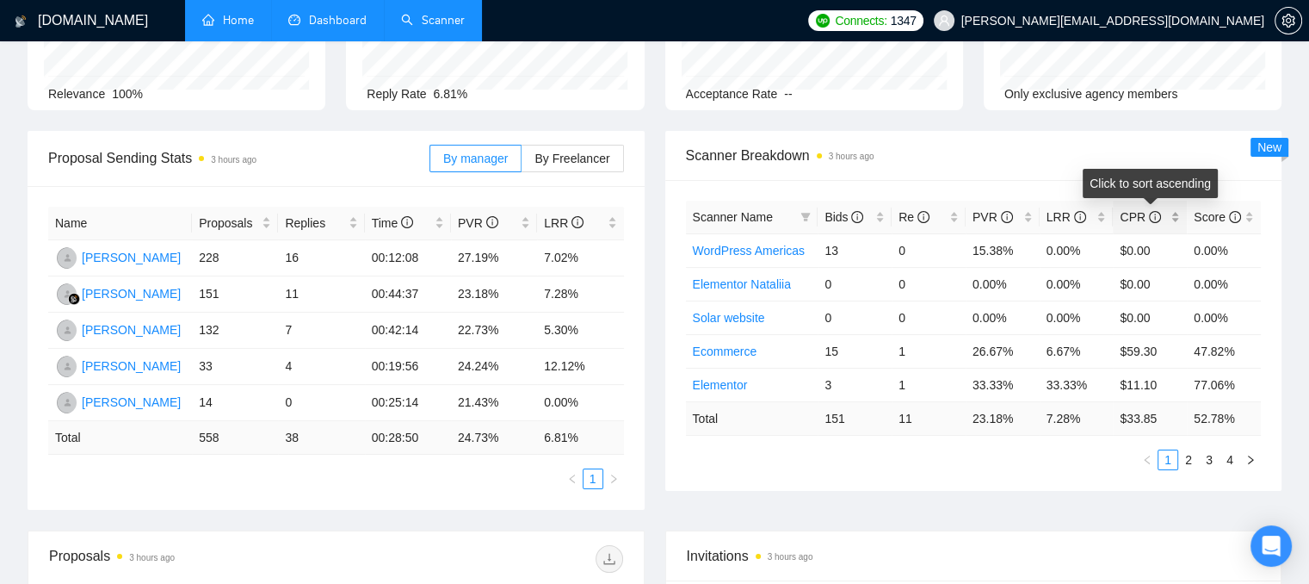
click at [1177, 223] on div "CPR" at bounding box center [1150, 216] width 60 height 19
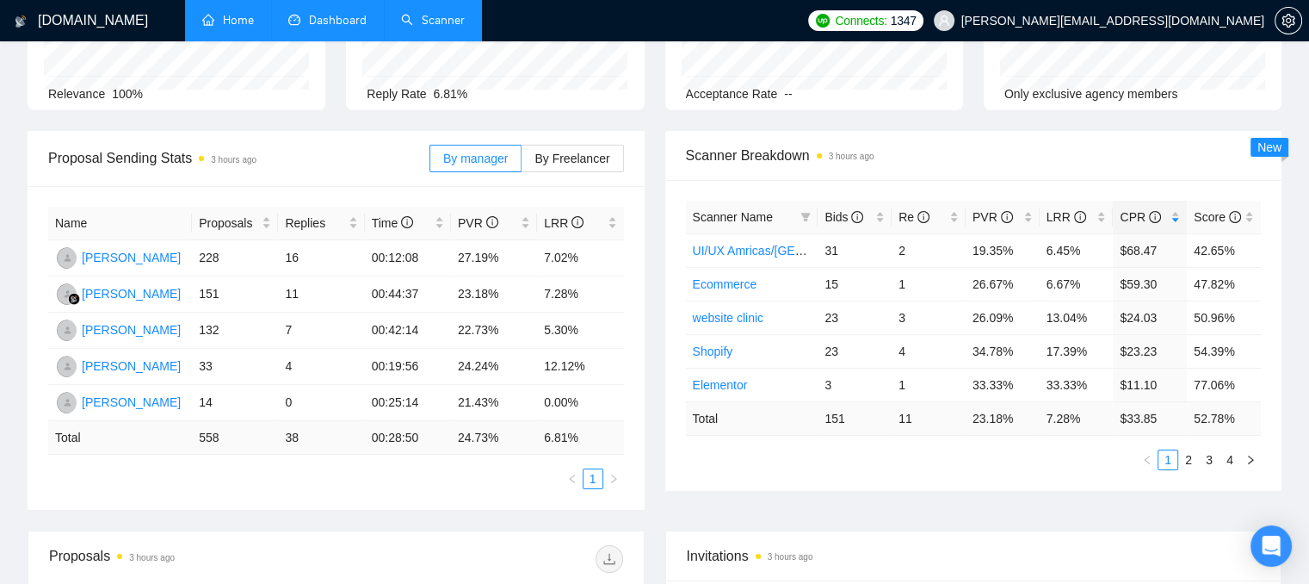
click at [906, 159] on span "Scanner Breakdown 3 hours ago" at bounding box center [974, 156] width 576 height 22
drag, startPoint x: 1156, startPoint y: 250, endPoint x: 1123, endPoint y: 252, distance: 32.8
click at [1123, 252] on td "$68.47" at bounding box center [1150, 250] width 74 height 34
click at [1123, 159] on span "Scanner Breakdown 3 hours ago" at bounding box center [974, 156] width 576 height 22
drag, startPoint x: 1128, startPoint y: 417, endPoint x: 1171, endPoint y: 414, distance: 44.0
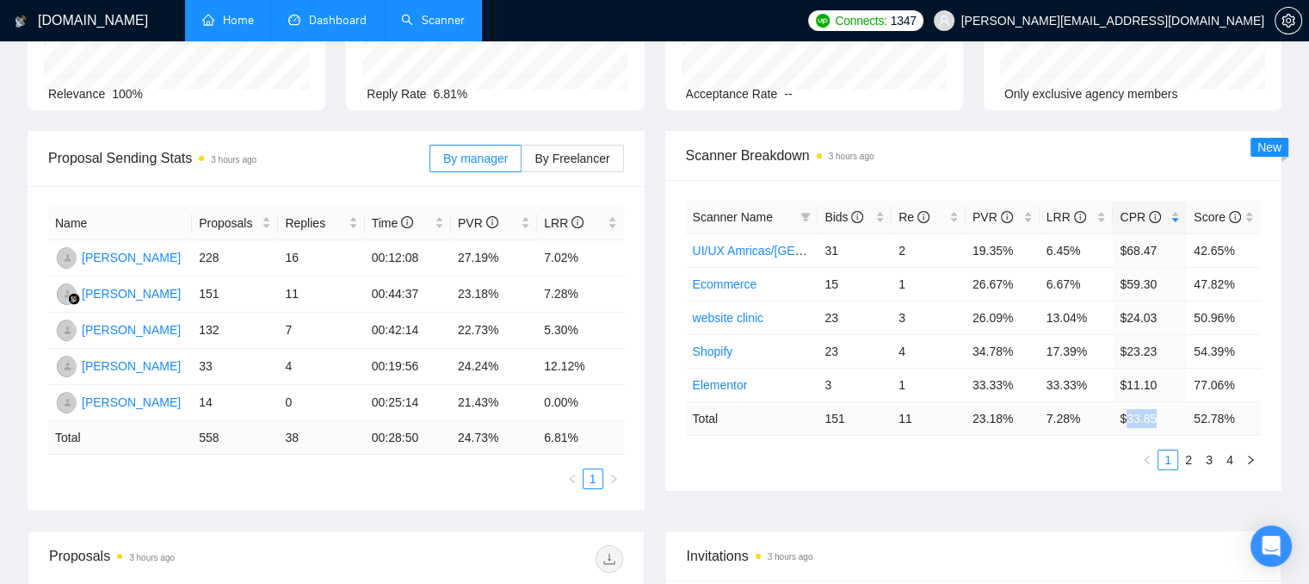
click at [1171, 414] on td "$ 33.85" at bounding box center [1150, 418] width 74 height 34
drag, startPoint x: 819, startPoint y: 418, endPoint x: 862, endPoint y: 411, distance: 42.7
click at [862, 411] on td "151" at bounding box center [855, 418] width 74 height 34
drag, startPoint x: 899, startPoint y: 417, endPoint x: 931, endPoint y: 423, distance: 33.3
click at [931, 423] on td "11" at bounding box center [929, 418] width 74 height 34
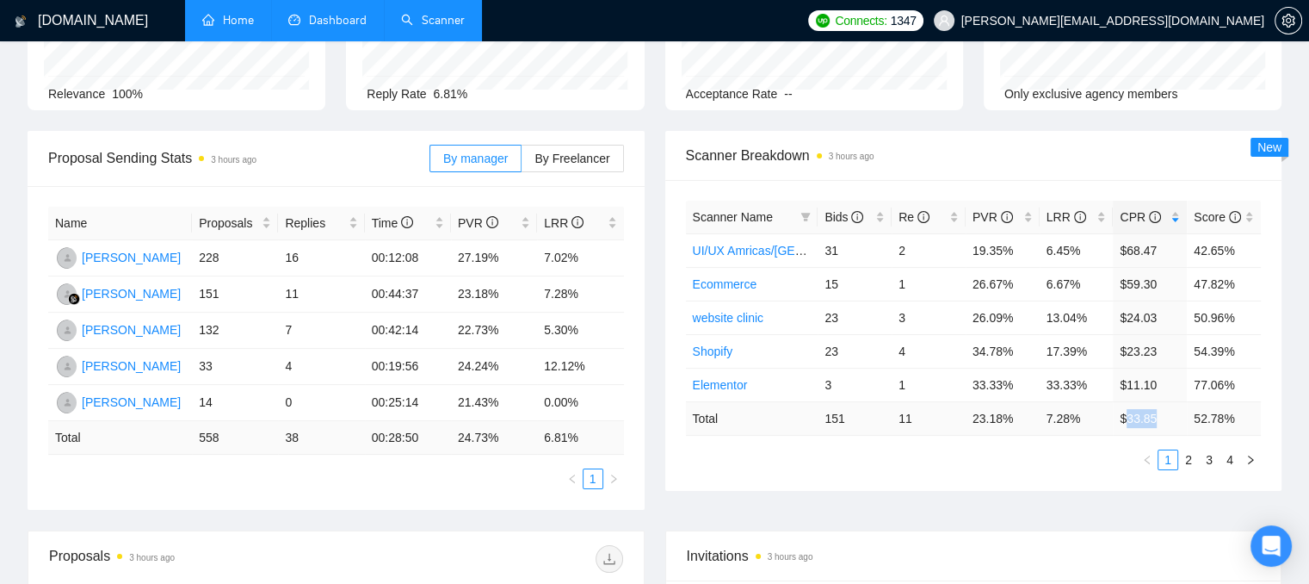
drag, startPoint x: 1128, startPoint y: 415, endPoint x: 1185, endPoint y: 416, distance: 57.7
click at [1185, 416] on td "$ 33.85" at bounding box center [1150, 418] width 74 height 34
